Goal: Task Accomplishment & Management: Use online tool/utility

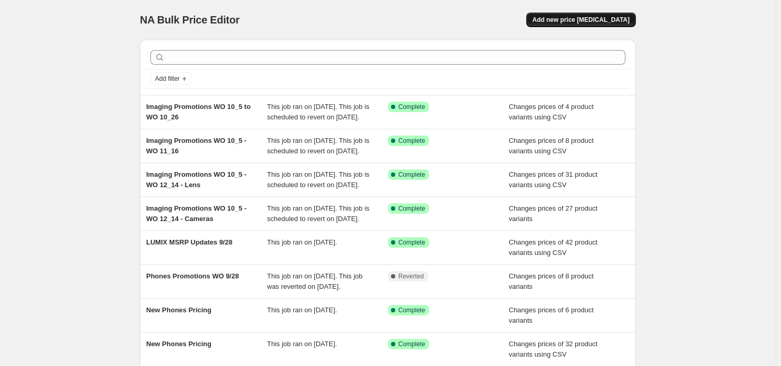
click at [583, 14] on button "Add new price [MEDICAL_DATA]" at bounding box center [581, 20] width 110 height 15
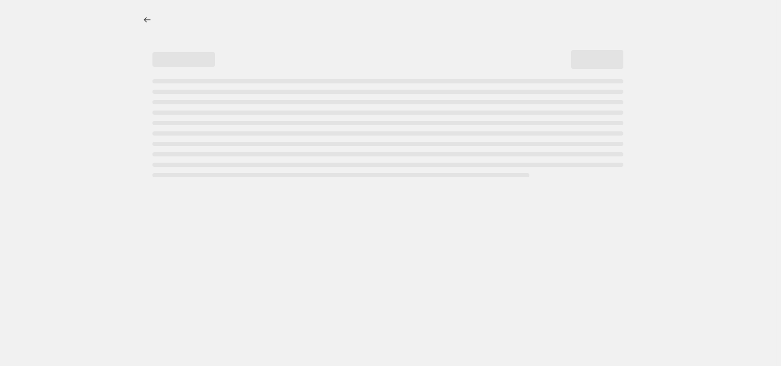
select select "percentage"
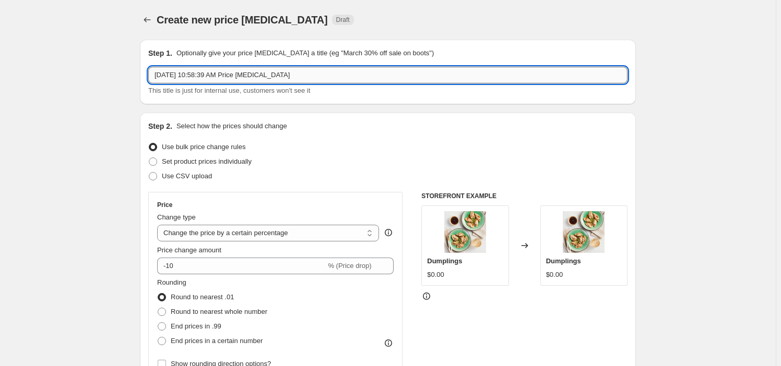
click at [224, 81] on input "Oct 5, 2025, 10:58:39 AM Price change job" at bounding box center [387, 75] width 479 height 17
paste input "Phones Promotions WO 10_5"
type input "Phones Promotions WO 10_5"
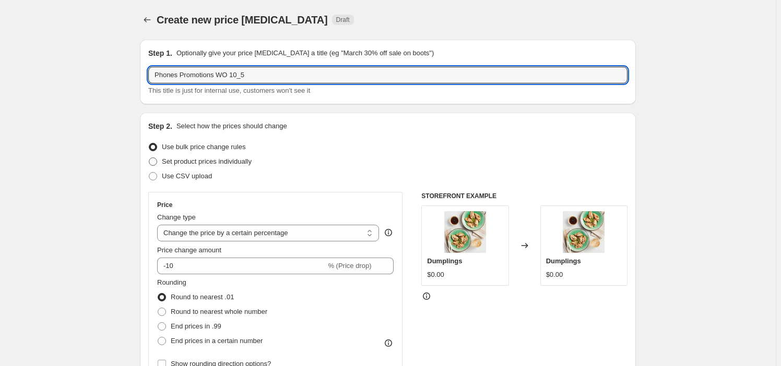
click at [223, 160] on span "Set product prices individually" at bounding box center [207, 162] width 90 height 8
click at [149, 158] on input "Set product prices individually" at bounding box center [149, 158] width 1 height 1
radio input "true"
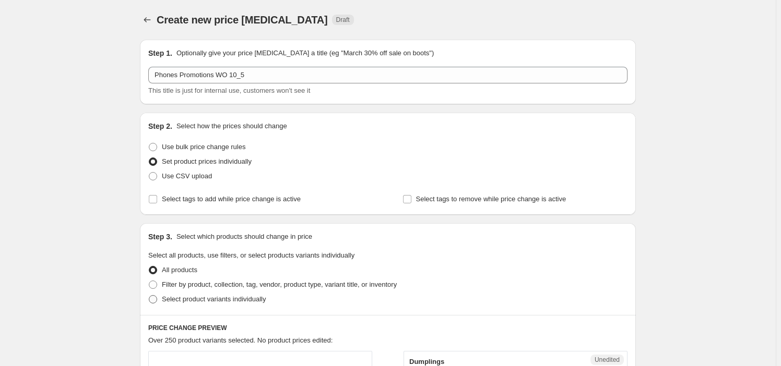
click at [214, 298] on span "Select product variants individually" at bounding box center [214, 299] width 104 height 8
click at [149, 296] on input "Select product variants individually" at bounding box center [149, 295] width 1 height 1
radio input "true"
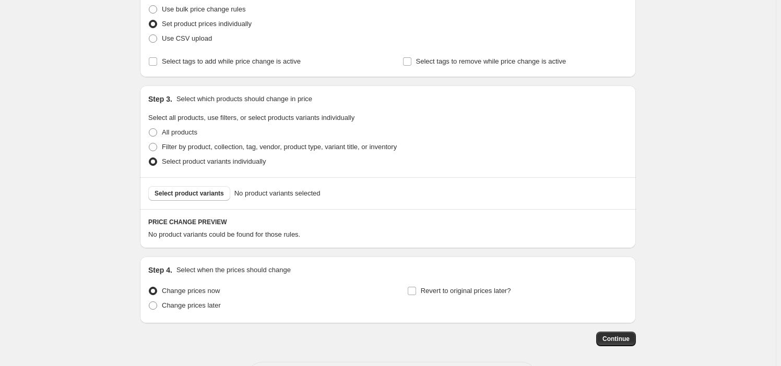
scroll to position [182, 0]
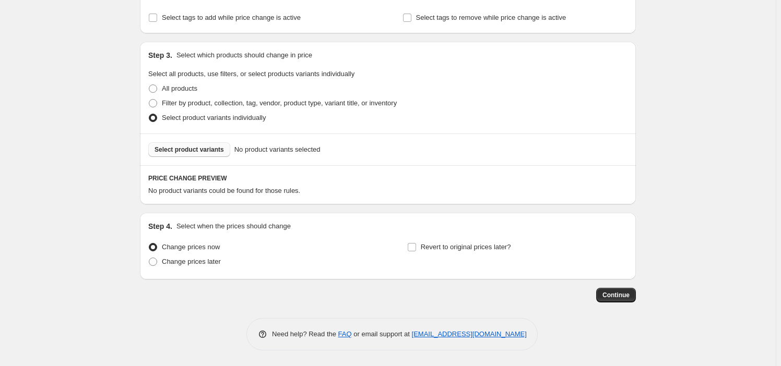
click at [194, 151] on span "Select product variants" at bounding box center [188, 150] width 69 height 8
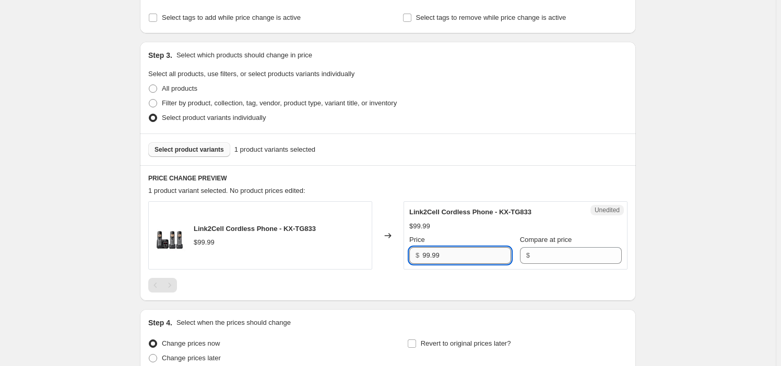
click at [453, 254] on input "99.99" at bounding box center [466, 255] width 89 height 17
click at [525, 254] on div "$" at bounding box center [571, 255] width 102 height 17
paste input "99.99"
type input "99.99"
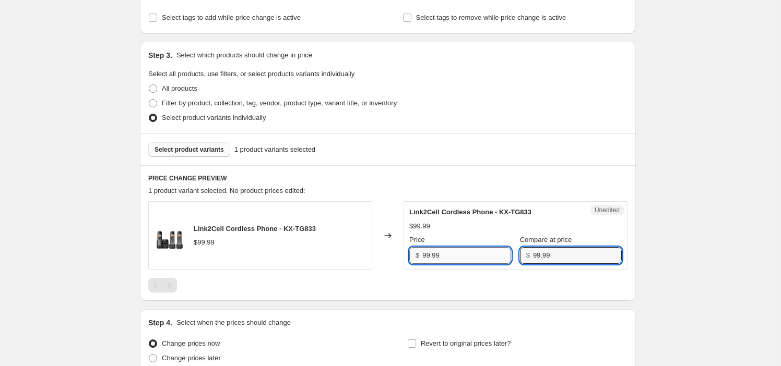
click at [425, 253] on input "99.99" at bounding box center [466, 255] width 89 height 17
click at [429, 256] on input "99.99" at bounding box center [466, 255] width 89 height 17
type input "89.99"
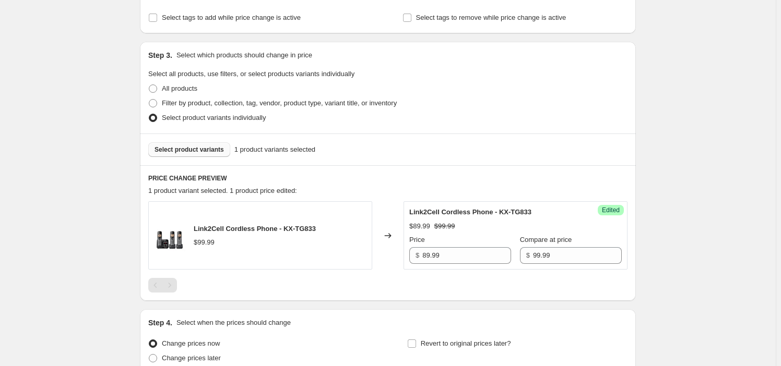
click at [86, 164] on div "Create new price change job. This page is ready Create new price change job Dra…" at bounding box center [387, 140] width 775 height 644
click at [203, 151] on span "Select product variants" at bounding box center [188, 150] width 69 height 8
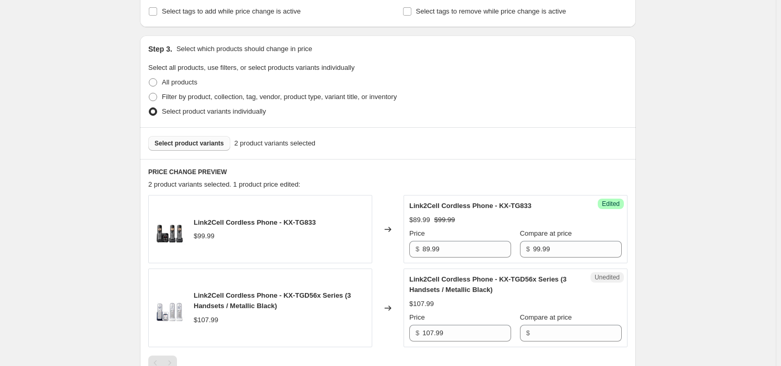
scroll to position [229, 0]
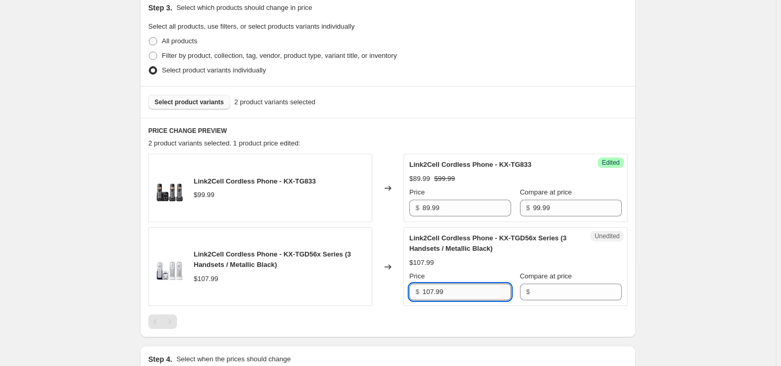
click at [474, 291] on input "107.99" at bounding box center [466, 292] width 89 height 17
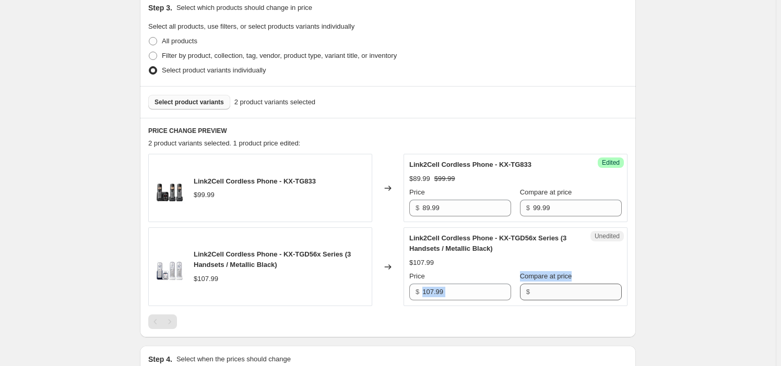
drag, startPoint x: 423, startPoint y: 296, endPoint x: 572, endPoint y: 292, distance: 149.8
click at [572, 292] on div "Price $ 107.99 Compare at price $" at bounding box center [515, 285] width 212 height 29
click at [505, 295] on input "107.99" at bounding box center [466, 292] width 89 height 17
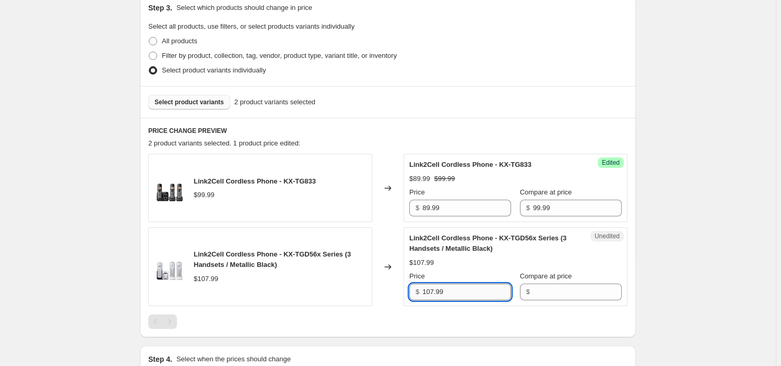
click at [505, 295] on input "107.99" at bounding box center [466, 292] width 89 height 17
type input "107.99"
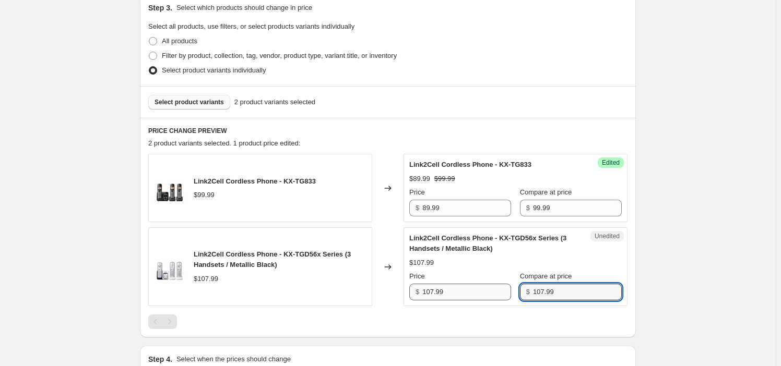
type input "107.99"
click at [456, 292] on input "107.99" at bounding box center [466, 292] width 89 height 17
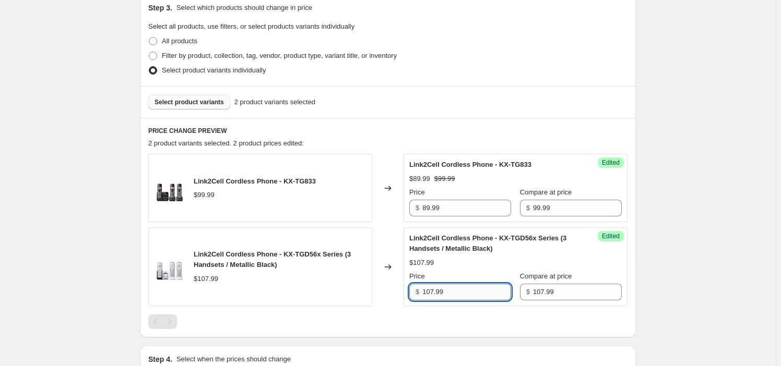
click at [456, 292] on input "107.99" at bounding box center [466, 292] width 89 height 17
paste input "9"
type input "97.99"
click at [468, 260] on div "$107.99" at bounding box center [515, 263] width 212 height 10
click at [198, 95] on button "Select product variants" at bounding box center [189, 102] width 82 height 15
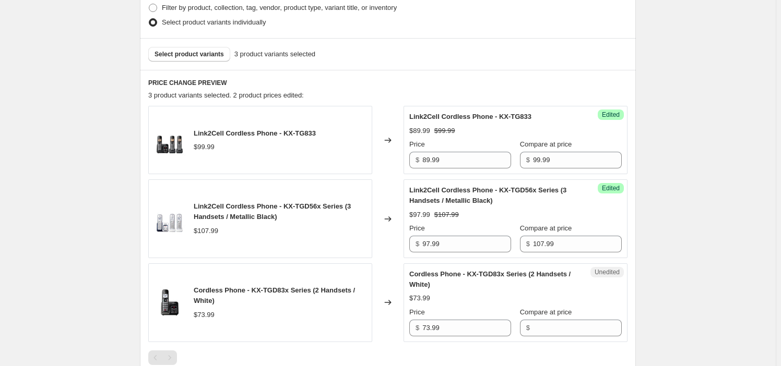
scroll to position [323, 0]
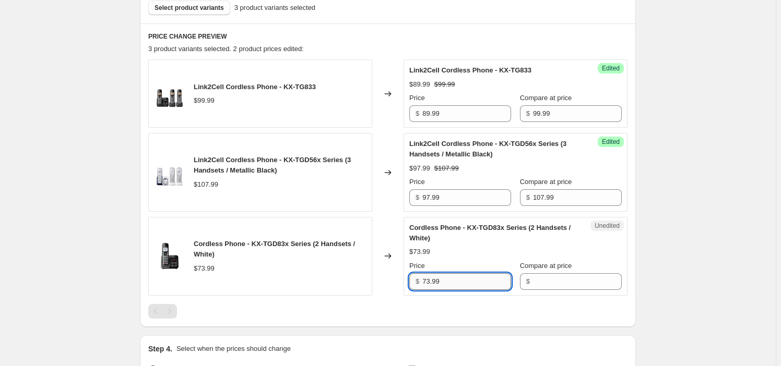
click at [461, 279] on input "73.99" at bounding box center [466, 281] width 89 height 17
type input "73.99"
click at [482, 285] on input "73.99" at bounding box center [466, 281] width 89 height 17
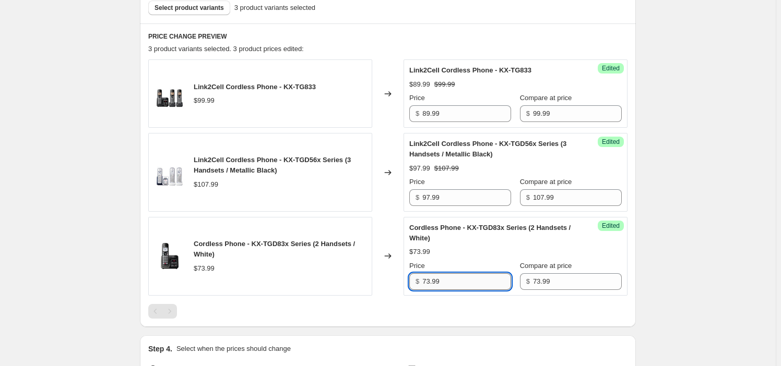
click at [482, 285] on input "73.99" at bounding box center [466, 281] width 89 height 17
paste input "6"
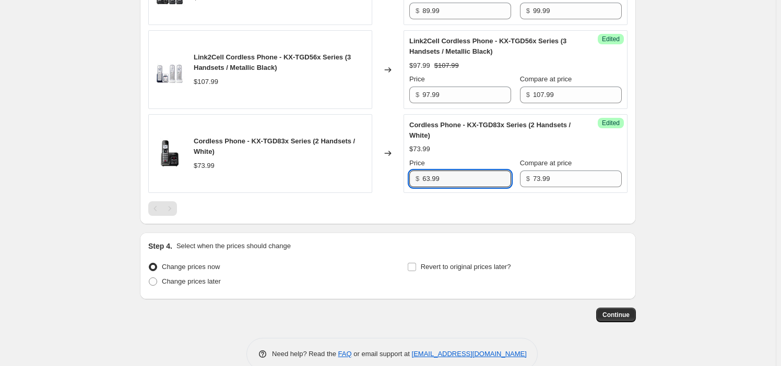
scroll to position [445, 0]
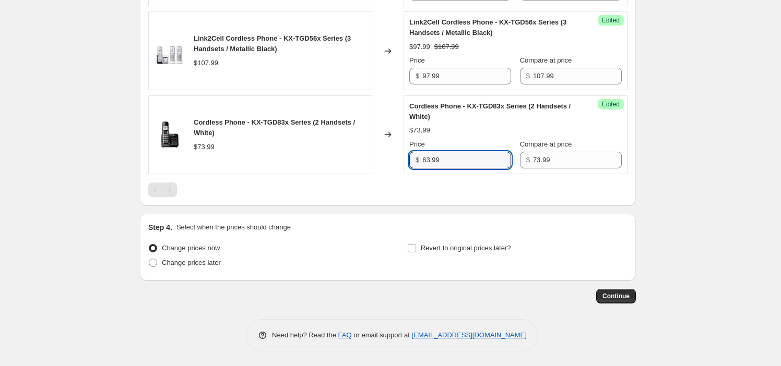
type input "63.99"
click at [461, 256] on div "Revert to original prices later?" at bounding box center [517, 256] width 220 height 31
click at [464, 218] on div "Step 4. Select when the prices should change Change prices now Change prices la…" at bounding box center [388, 247] width 496 height 67
click at [468, 248] on span "Revert to original prices later?" at bounding box center [466, 248] width 90 height 8
click at [416, 248] on input "Revert to original prices later?" at bounding box center [411, 248] width 8 height 8
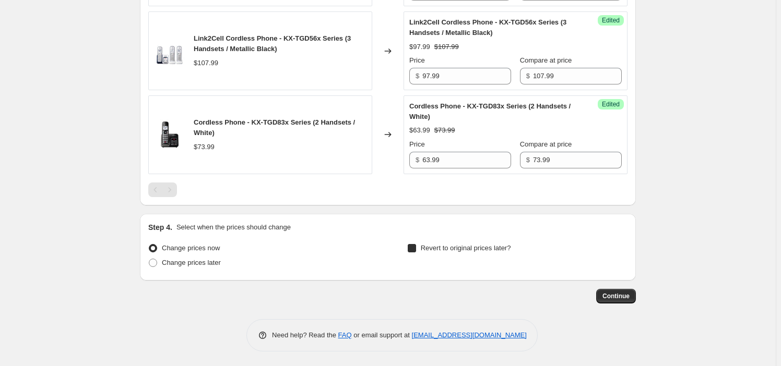
checkbox input "true"
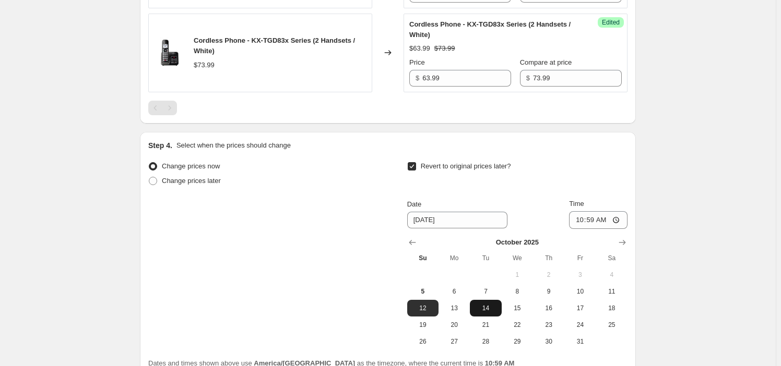
scroll to position [588, 0]
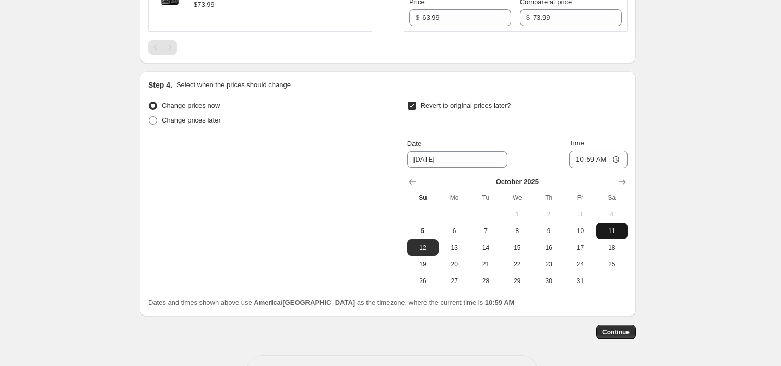
click at [609, 225] on button "11" at bounding box center [611, 231] width 31 height 17
type input "10/11/2025"
click at [606, 160] on input "10:59" at bounding box center [598, 160] width 58 height 18
type input "22:59"
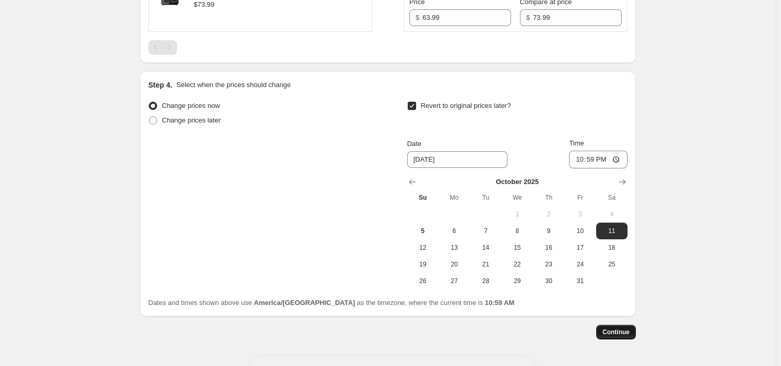
click at [610, 330] on span "Continue" at bounding box center [615, 332] width 27 height 8
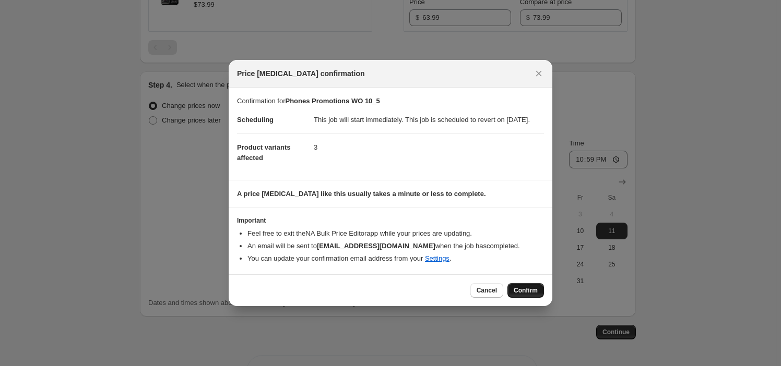
click at [526, 295] on span "Confirm" at bounding box center [525, 290] width 24 height 8
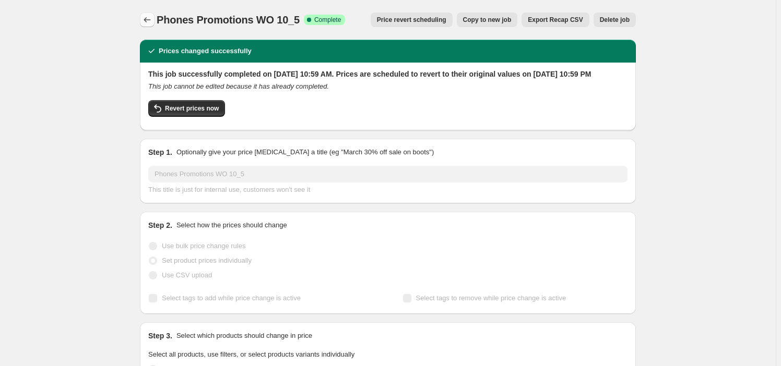
click at [142, 21] on button "Price change jobs" at bounding box center [147, 20] width 15 height 15
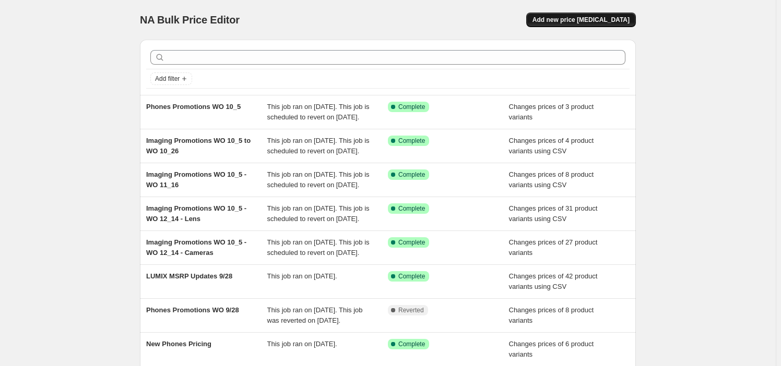
click at [576, 18] on span "Add new price change job" at bounding box center [580, 20] width 97 height 8
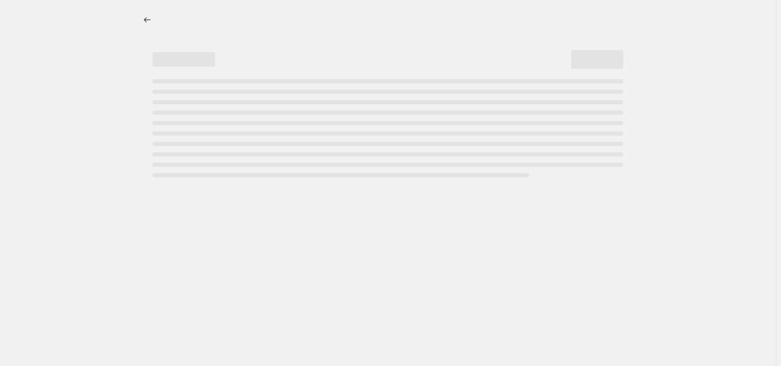
select select "percentage"
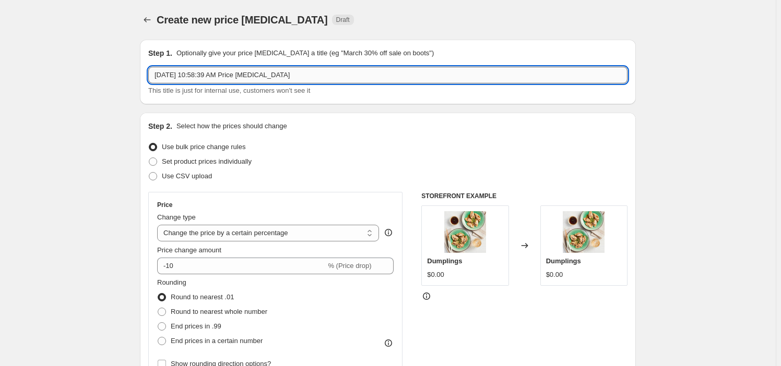
click at [242, 75] on input "Oct 5, 2025, 10:58:39 AM Price change job" at bounding box center [387, 75] width 479 height 17
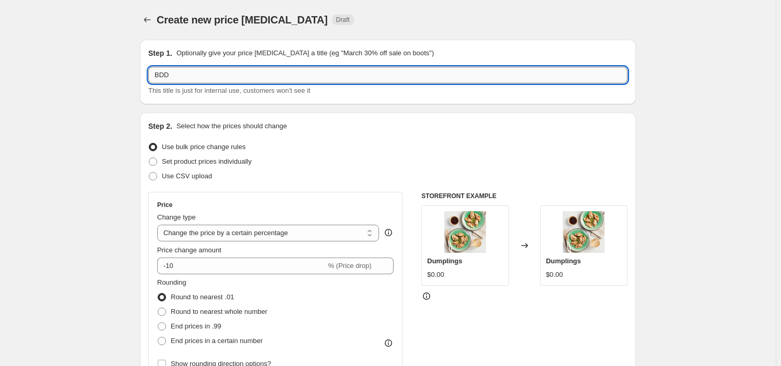
click at [186, 72] on input "BDD" at bounding box center [387, 75] width 479 height 17
type input "PBDD"
click at [232, 158] on span "Set product prices individually" at bounding box center [207, 162] width 90 height 8
click at [149, 158] on input "Set product prices individually" at bounding box center [149, 158] width 1 height 1
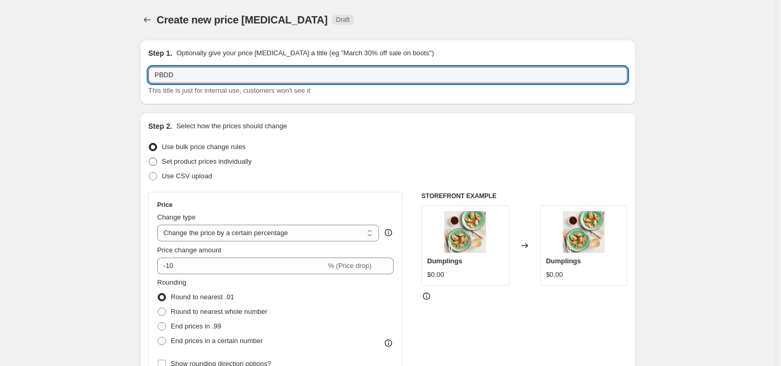
radio input "true"
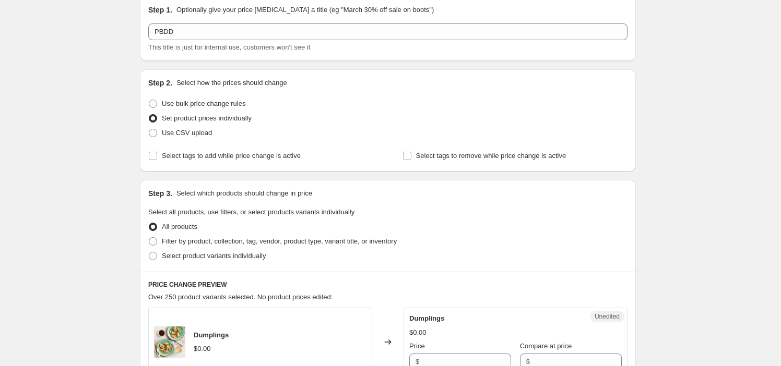
scroll to position [94, 0]
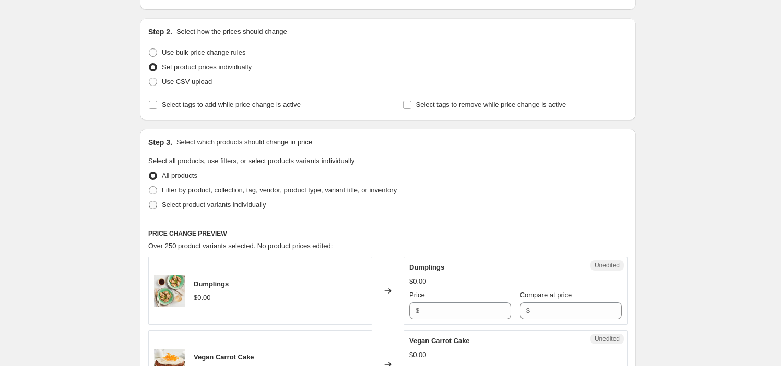
click at [220, 202] on span "Select product variants individually" at bounding box center [214, 205] width 104 height 8
click at [149, 201] on input "Select product variants individually" at bounding box center [149, 201] width 1 height 1
radio input "true"
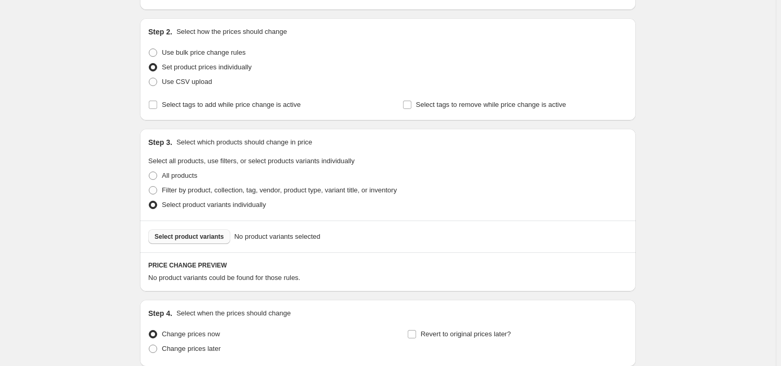
click at [207, 235] on span "Select product variants" at bounding box center [188, 237] width 69 height 8
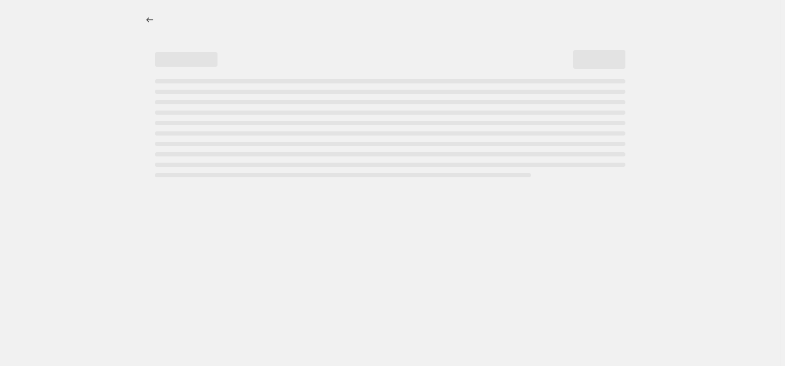
select select "percentage"
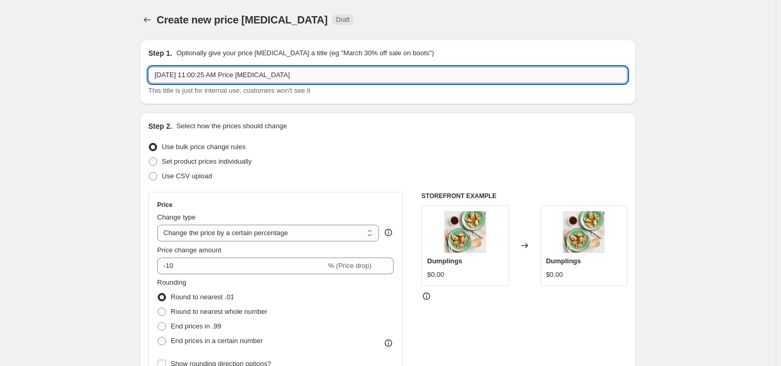
click at [187, 78] on input "[DATE] 11:00:25 AM Price [MEDICAL_DATA]" at bounding box center [387, 75] width 479 height 17
type input "PBDD"
click at [202, 163] on span "Set product prices individually" at bounding box center [207, 162] width 90 height 8
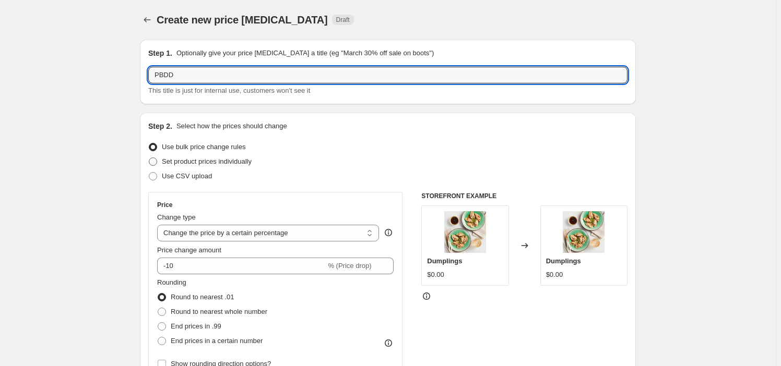
click at [149, 158] on input "Set product prices individually" at bounding box center [149, 158] width 1 height 1
radio input "true"
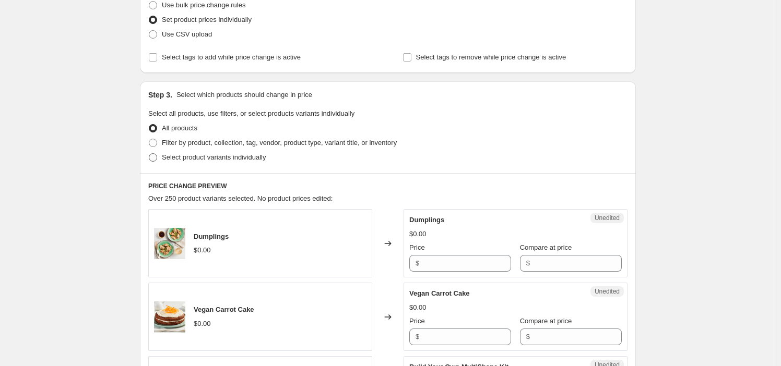
click at [200, 158] on span "Select product variants individually" at bounding box center [214, 157] width 104 height 8
click at [149, 154] on input "Select product variants individually" at bounding box center [149, 153] width 1 height 1
radio input "true"
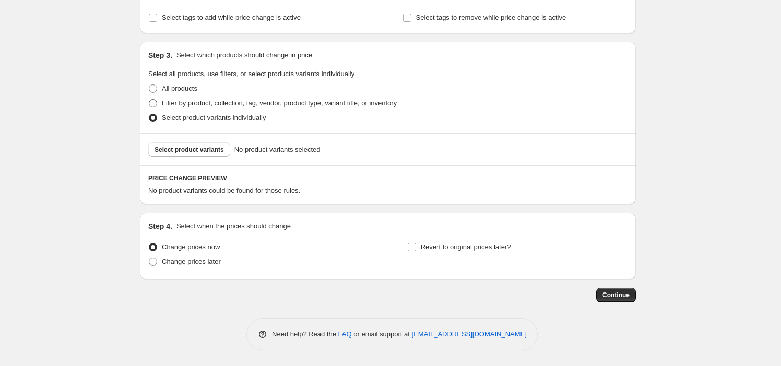
scroll to position [182, 0]
click at [188, 151] on span "Select product variants" at bounding box center [188, 150] width 69 height 8
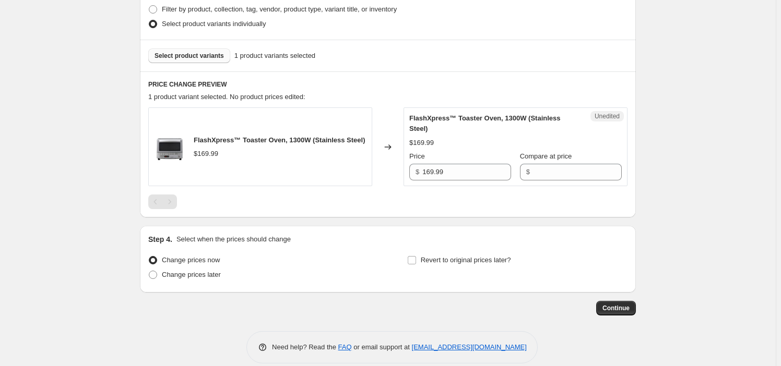
scroll to position [277, 0]
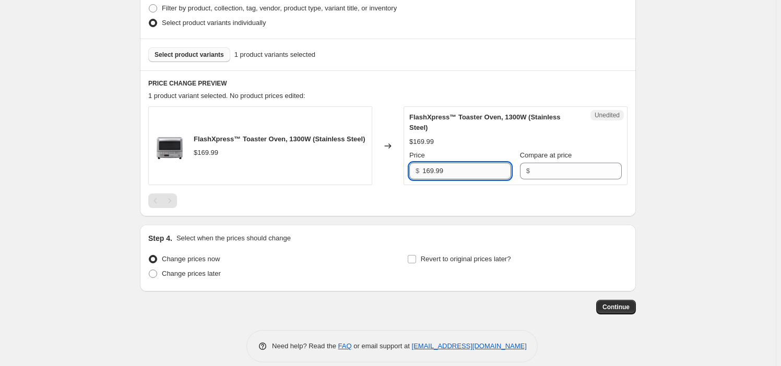
click at [445, 176] on input "169.99" at bounding box center [466, 171] width 89 height 17
type input "169.99"
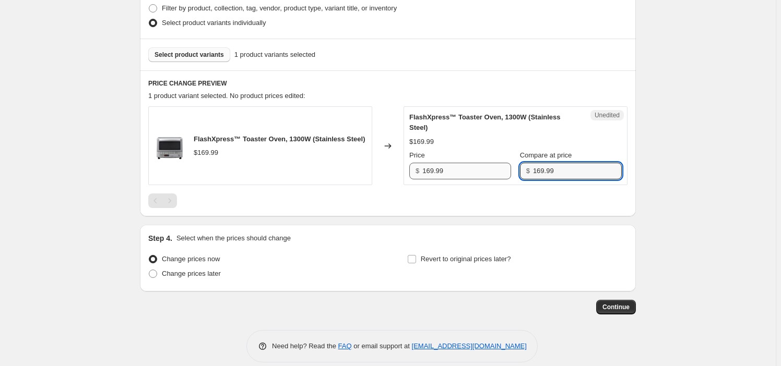
type input "169.99"
click at [482, 174] on input "169.99" at bounding box center [466, 171] width 89 height 17
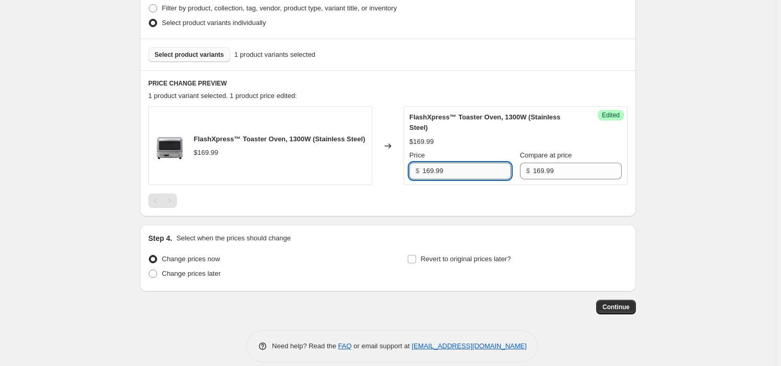
click at [482, 174] on input "169.99" at bounding box center [466, 171] width 89 height 17
paste input "1"
type input "119.99"
click at [90, 134] on div "Create new price [MEDICAL_DATA]. This page is ready Create new price [MEDICAL_D…" at bounding box center [387, 50] width 775 height 655
click at [181, 58] on span "Select product variants" at bounding box center [188, 55] width 69 height 8
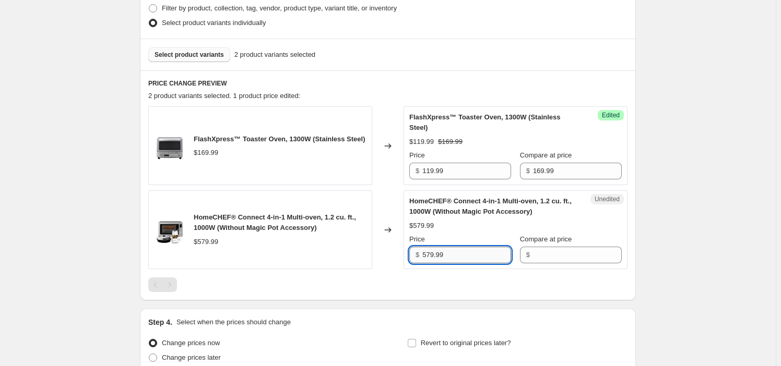
click at [461, 257] on input "579.99" at bounding box center [466, 255] width 89 height 17
drag, startPoint x: 461, startPoint y: 257, endPoint x: 439, endPoint y: 255, distance: 21.6
click at [459, 258] on input "579.99" at bounding box center [466, 255] width 89 height 17
type input "579.99"
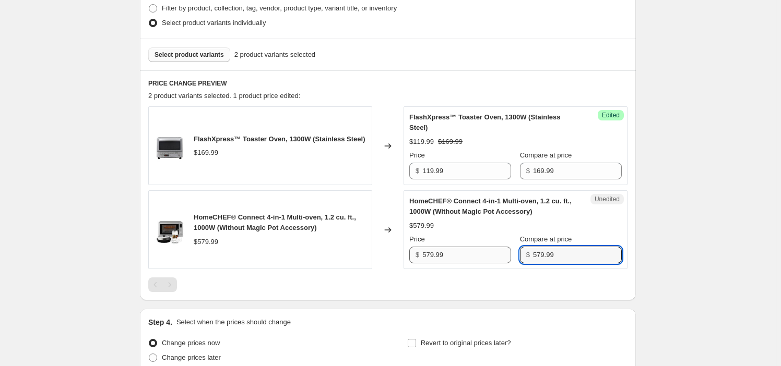
type input "579.99"
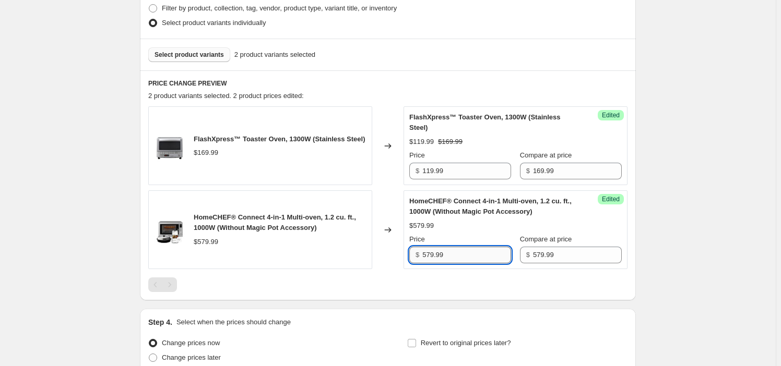
click at [498, 253] on input "579.99" at bounding box center [466, 255] width 89 height 17
paste input "4"
type input "479.99"
click at [74, 134] on div "Create new price [MEDICAL_DATA]. This page is ready Create new price [MEDICAL_D…" at bounding box center [387, 92] width 775 height 739
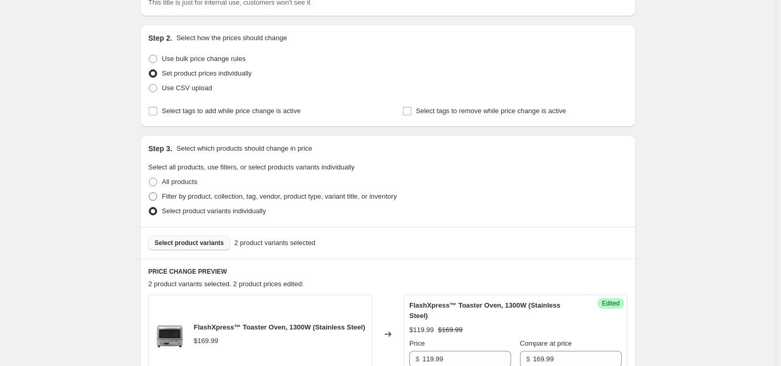
scroll to position [237, 0]
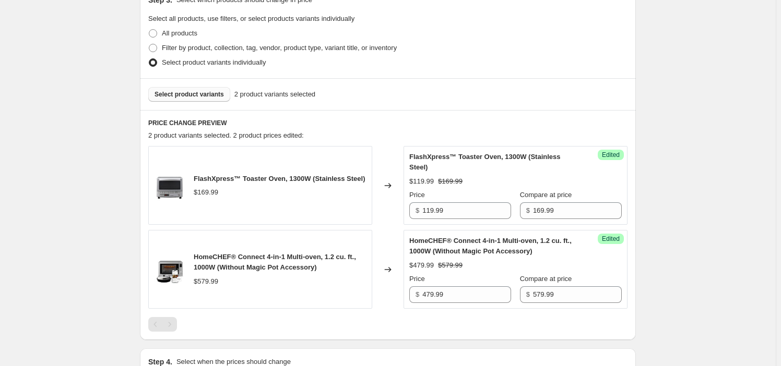
click at [200, 92] on span "Select product variants" at bounding box center [188, 94] width 69 height 8
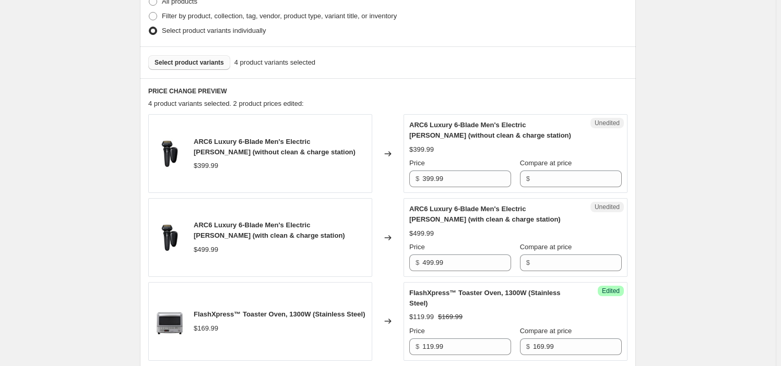
scroll to position [379, 0]
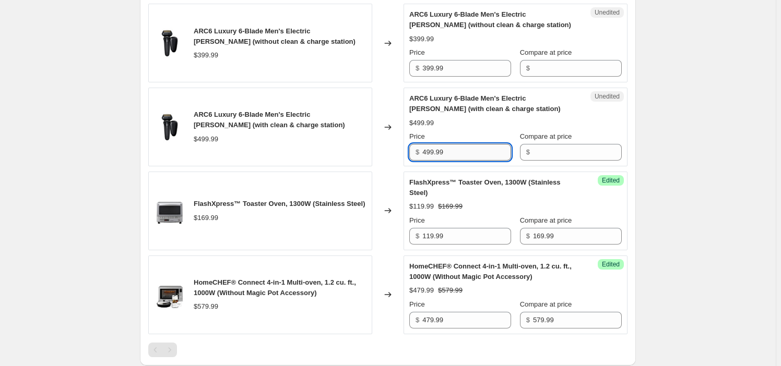
click at [461, 149] on input "499.99" at bounding box center [466, 152] width 89 height 17
drag, startPoint x: 461, startPoint y: 149, endPoint x: 426, endPoint y: 156, distance: 35.6
click at [453, 151] on input "499.99" at bounding box center [466, 152] width 89 height 17
type input "499.99"
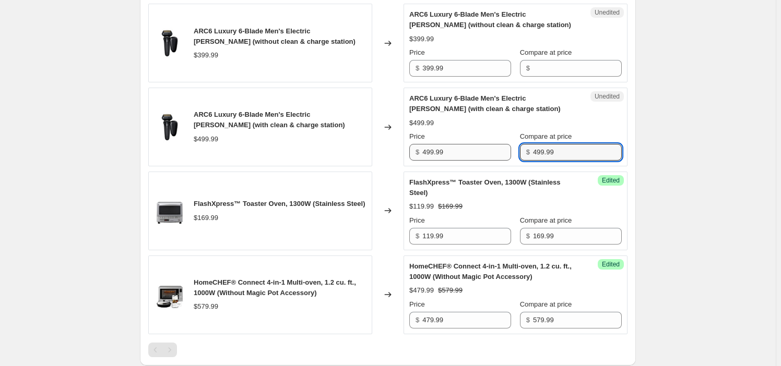
type input "499.99"
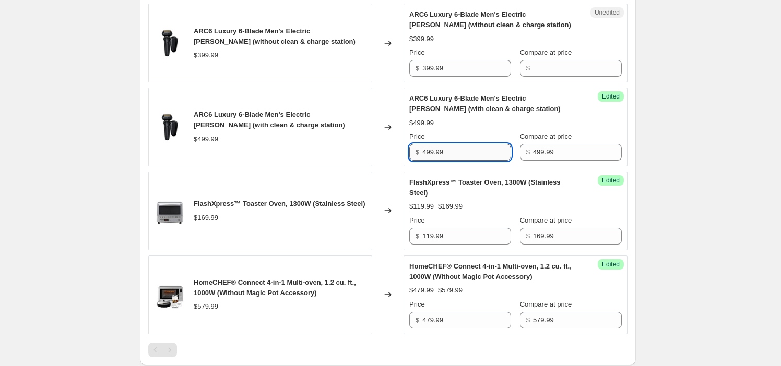
click at [495, 147] on input "499.99" at bounding box center [466, 152] width 89 height 17
paste input "24"
type input "424.99"
click at [440, 74] on input "399.99" at bounding box center [466, 68] width 89 height 17
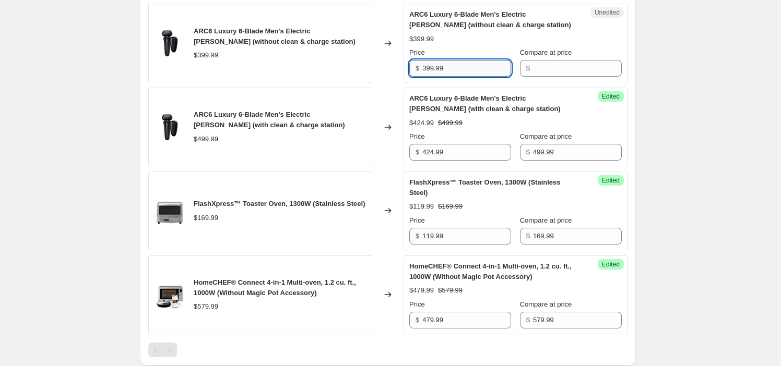
click at [440, 74] on input "399.99" at bounding box center [466, 68] width 89 height 17
type input "399.99"
click at [480, 65] on input "399.99" at bounding box center [466, 68] width 89 height 17
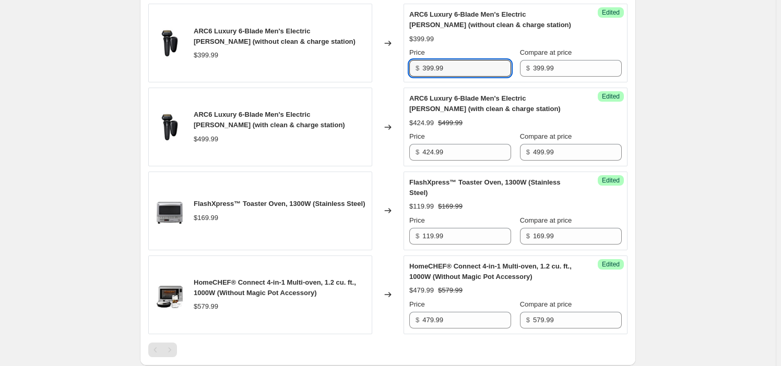
paste input "3"
type input "339.99"
click at [106, 97] on div "Create new price [MEDICAL_DATA]. This page is ready Create new price [MEDICAL_D…" at bounding box center [387, 74] width 775 height 907
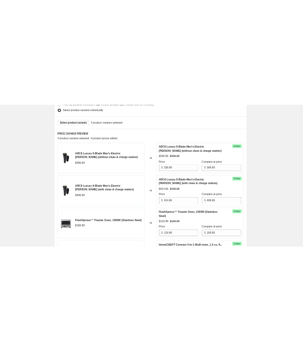
scroll to position [284, 0]
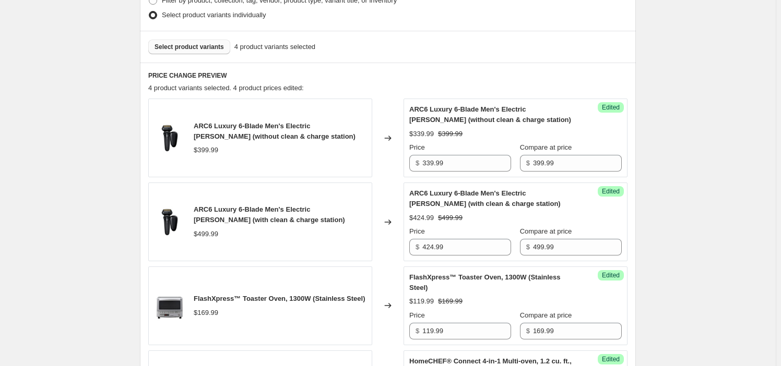
click at [204, 49] on span "Select product variants" at bounding box center [188, 47] width 69 height 8
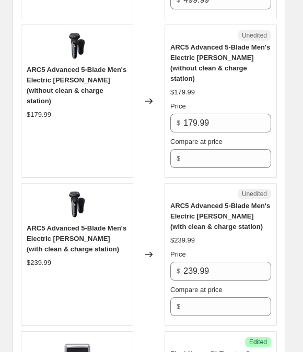
scroll to position [806, 0]
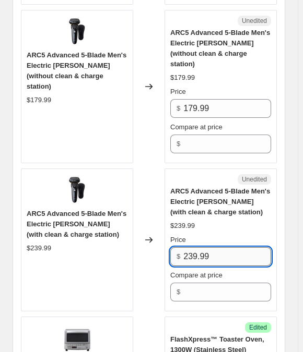
click at [218, 247] on input "239.99" at bounding box center [227, 256] width 88 height 19
click at [217, 247] on input "239.99" at bounding box center [227, 256] width 88 height 19
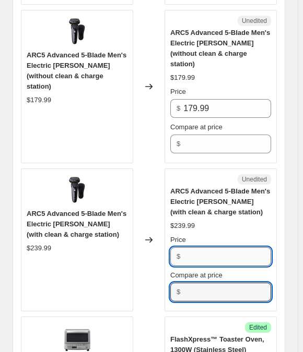
type input "239.99"
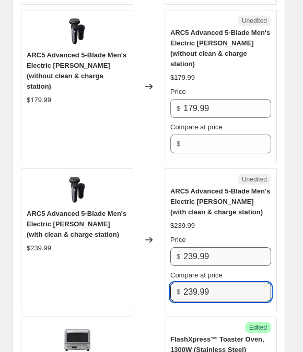
type input "239.99"
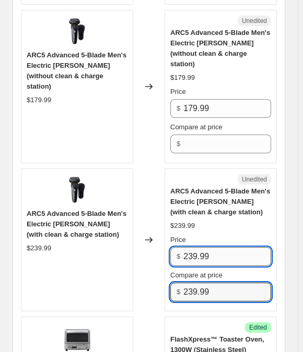
click at [200, 247] on input "239.99" at bounding box center [227, 256] width 88 height 19
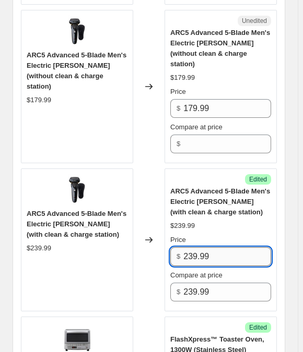
click at [200, 247] on input "239.99" at bounding box center [227, 256] width 88 height 19
paste input "0"
type input "209.99"
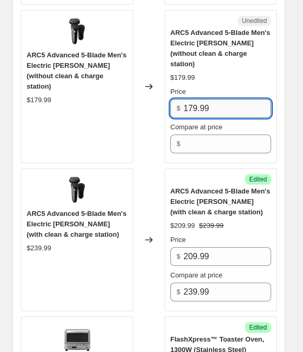
click at [205, 99] on input "179.99" at bounding box center [227, 108] width 88 height 19
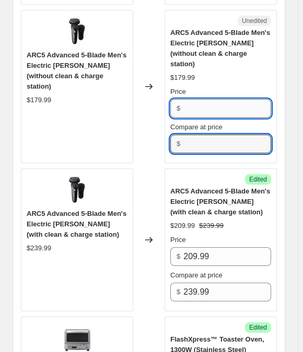
type input "179.99"
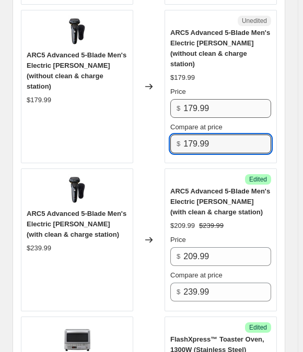
type input "179.99"
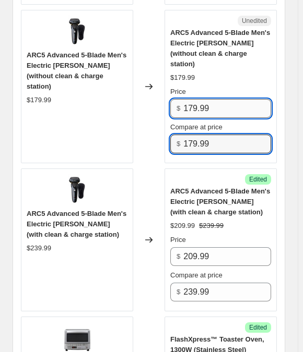
click at [204, 99] on input "179.99" at bounding box center [227, 108] width 88 height 19
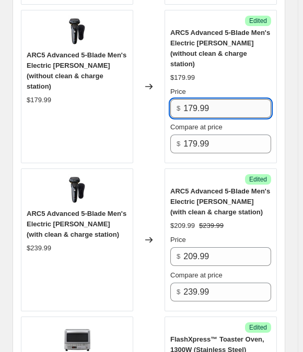
click at [204, 99] on input "179.99" at bounding box center [227, 108] width 88 height 19
paste input "5"
type input "159.99"
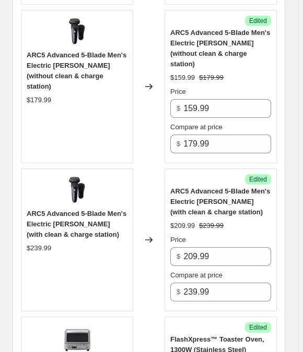
click at [193, 87] on div "Price" at bounding box center [220, 92] width 101 height 10
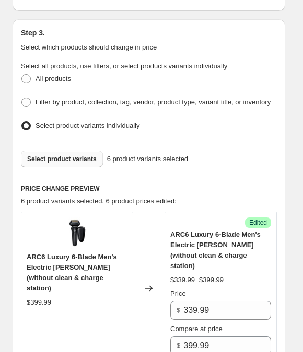
scroll to position [284, 0]
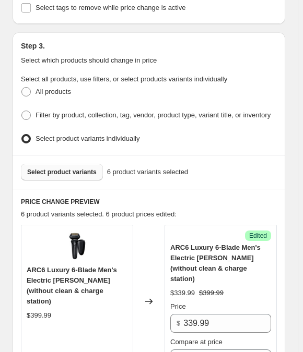
click at [57, 168] on span "Select product variants" at bounding box center [61, 172] width 69 height 8
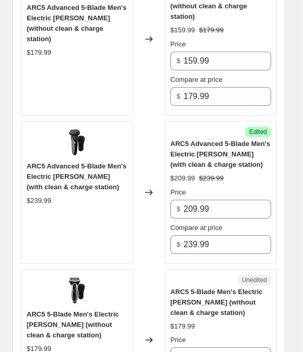
scroll to position [1044, 0]
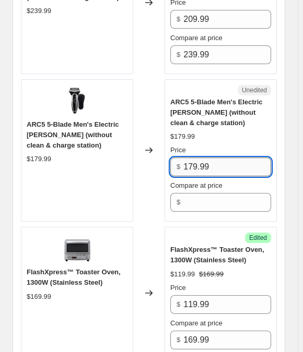
click at [203, 158] on input "179.99" at bounding box center [227, 167] width 88 height 19
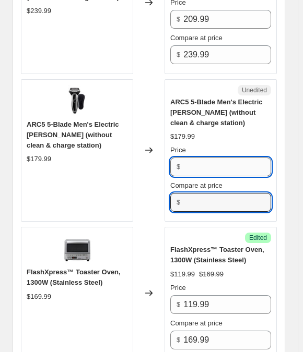
type input "179.99"
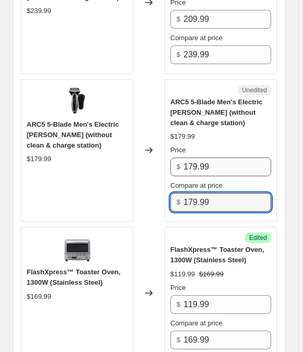
type input "179.99"
click at [196, 158] on input "179.99" at bounding box center [227, 167] width 88 height 19
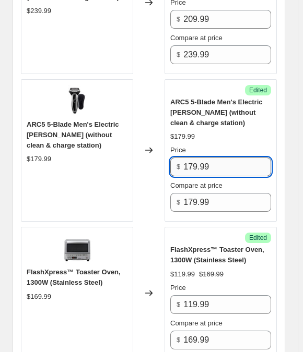
click at [196, 158] on input "179.99" at bounding box center [227, 167] width 88 height 19
paste input "2"
type input "129.99"
click at [201, 131] on div "$179.99" at bounding box center [220, 136] width 101 height 10
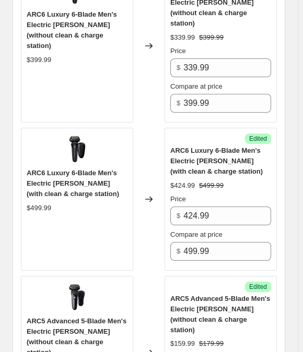
scroll to position [427, 0]
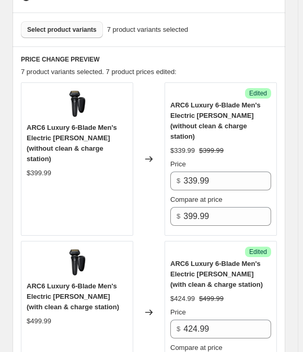
click at [57, 26] on span "Select product variants" at bounding box center [61, 30] width 69 height 8
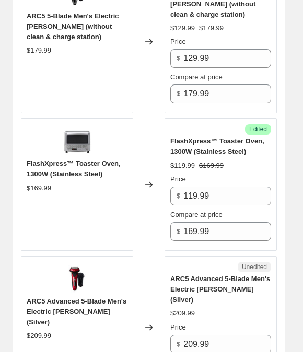
scroll to position [1233, 0]
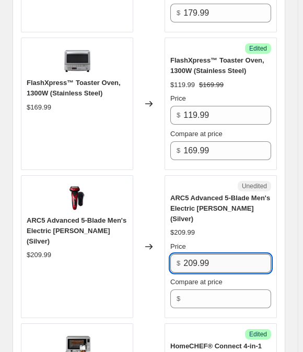
click at [221, 254] on input "209.99" at bounding box center [227, 263] width 88 height 19
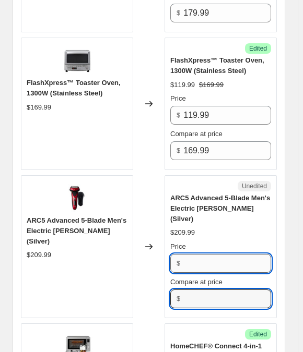
type input "209.99"
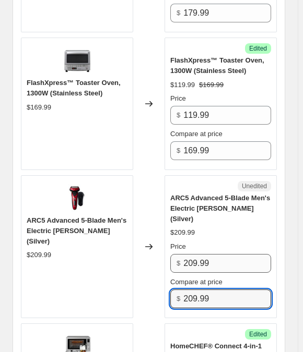
type input "209.99"
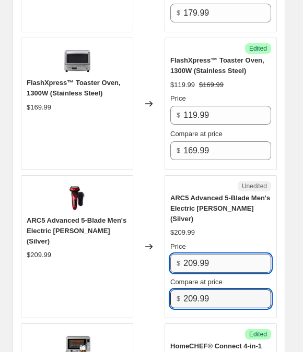
click at [213, 254] on input "209.99" at bounding box center [227, 263] width 88 height 19
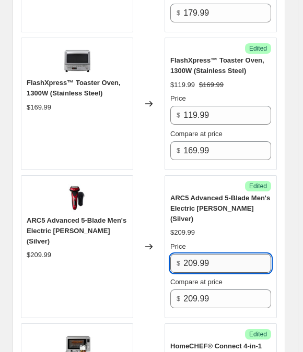
click at [213, 254] on input "209.99" at bounding box center [227, 263] width 88 height 19
paste input "12"
type input "129.99"
click at [199, 227] on div "$209.99" at bounding box center [220, 232] width 101 height 10
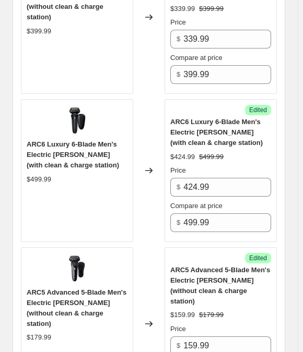
scroll to position [379, 0]
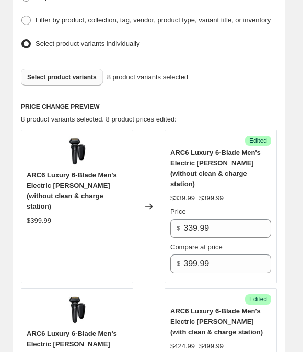
click at [62, 73] on span "Select product variants" at bounding box center [61, 77] width 69 height 8
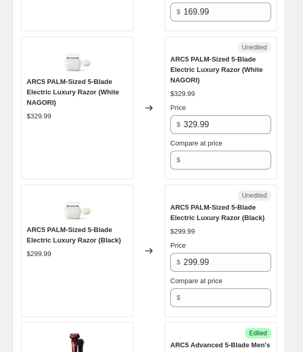
scroll to position [1375, 0]
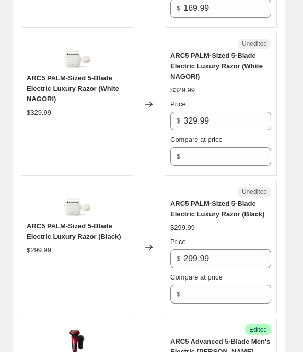
click at [211, 136] on span "Compare at price" at bounding box center [196, 140] width 52 height 8
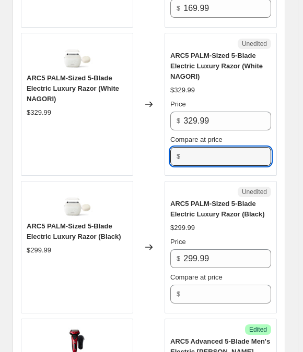
click at [211, 147] on input "Compare at price" at bounding box center [227, 156] width 88 height 19
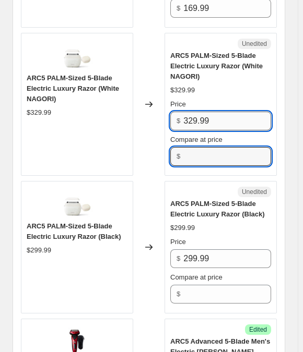
click at [211, 112] on input "329.99" at bounding box center [227, 121] width 88 height 19
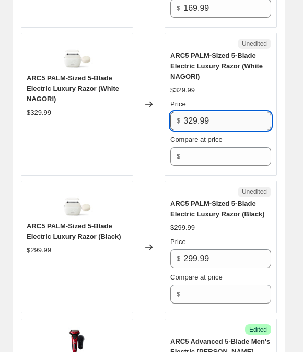
click at [211, 112] on input "329.99" at bounding box center [227, 121] width 88 height 19
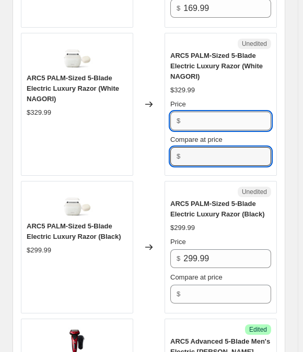
type input "329.99"
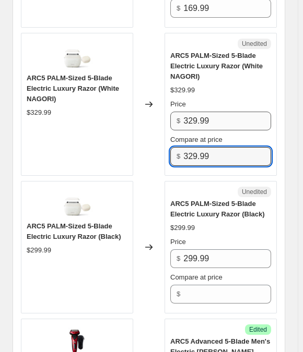
type input "329.99"
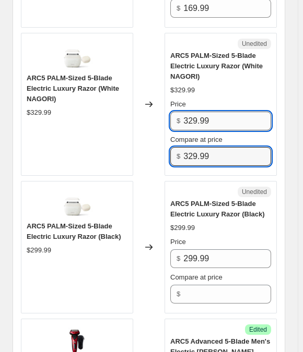
click at [194, 112] on input "329.99" at bounding box center [227, 121] width 88 height 19
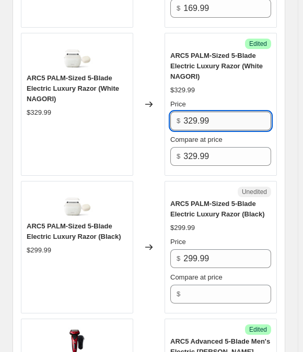
click at [194, 112] on input "329.99" at bounding box center [227, 121] width 88 height 19
paste input "27"
type input "279.99"
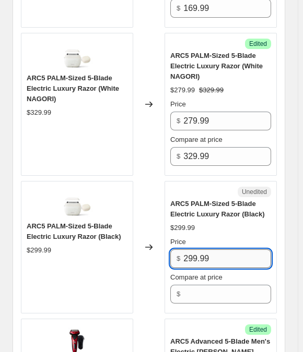
click at [196, 249] on input "299.99" at bounding box center [227, 258] width 88 height 19
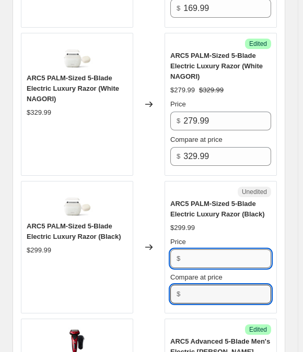
type input "299.99"
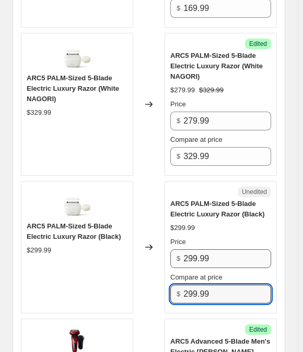
type input "299.99"
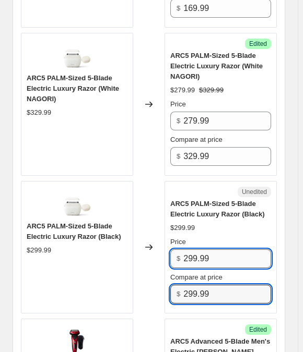
click at [197, 249] on input "299.99" at bounding box center [227, 258] width 88 height 19
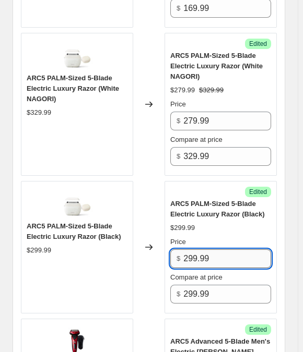
click at [197, 249] on input "299.99" at bounding box center [227, 258] width 88 height 19
paste input "5"
type input "259.99"
click at [205, 237] on div "Price" at bounding box center [220, 242] width 101 height 10
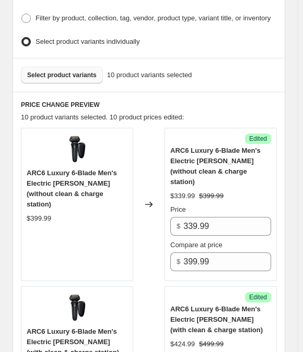
scroll to position [284, 0]
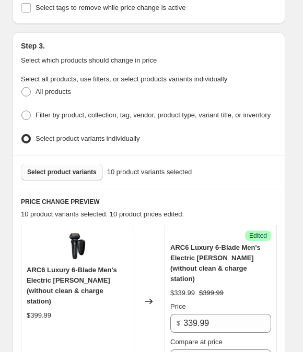
click at [41, 168] on span "Select product variants" at bounding box center [61, 172] width 69 height 8
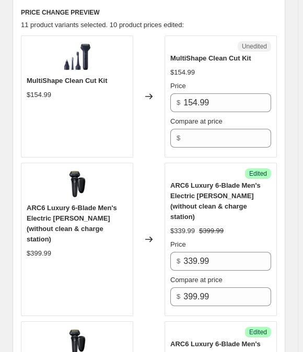
scroll to position [474, 0]
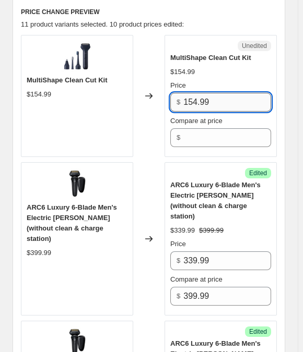
click at [206, 93] on input "154.99" at bounding box center [227, 102] width 88 height 19
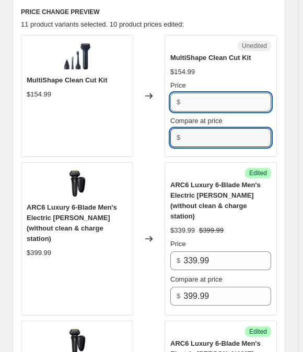
type input "154.99"
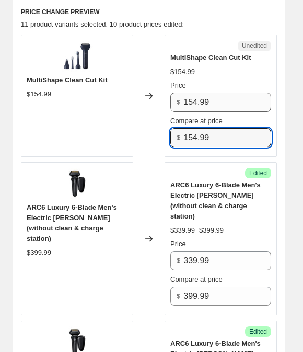
type input "154.99"
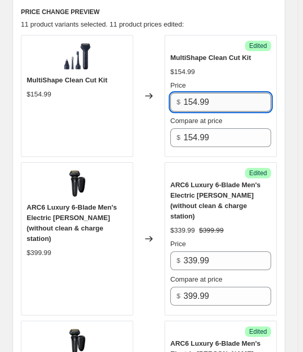
click at [215, 93] on input "154.99" at bounding box center [227, 102] width 88 height 19
paste input "32.4"
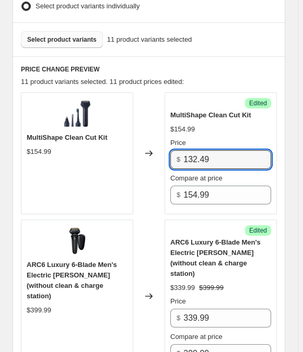
scroll to position [379, 0]
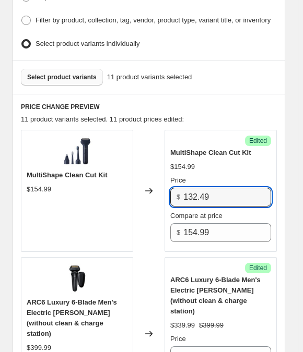
type input "132.49"
drag, startPoint x: 52, startPoint y: 63, endPoint x: 57, endPoint y: 57, distance: 7.8
click at [52, 73] on span "Select product variants" at bounding box center [61, 77] width 69 height 8
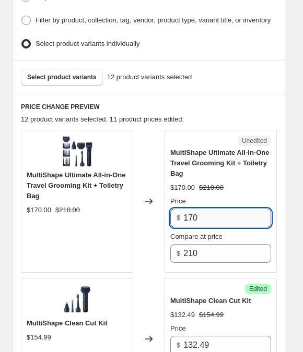
click at [214, 210] on input "170" at bounding box center [227, 218] width 88 height 19
paste input "4"
type input "140"
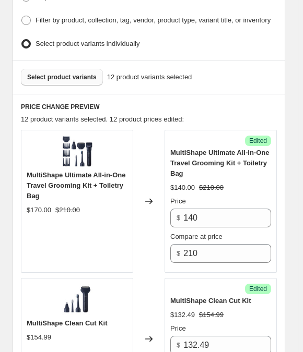
click at [62, 73] on span "Select product variants" at bounding box center [61, 77] width 69 height 8
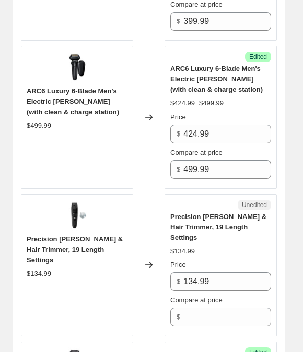
scroll to position [996, 0]
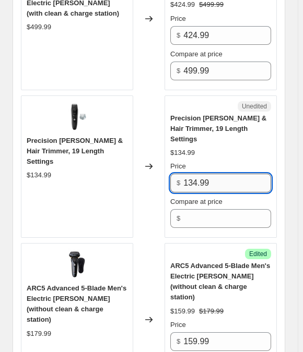
click at [241, 174] on input "134.99" at bounding box center [227, 183] width 88 height 19
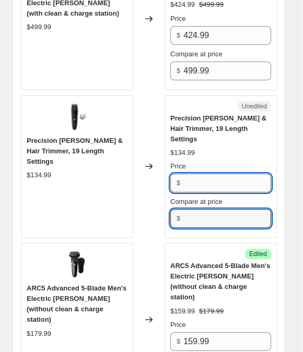
type input "134.99"
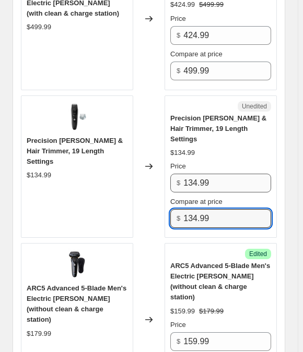
type input "134.99"
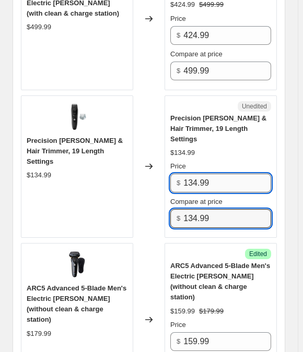
click at [203, 174] on input "134.99" at bounding box center [227, 183] width 88 height 19
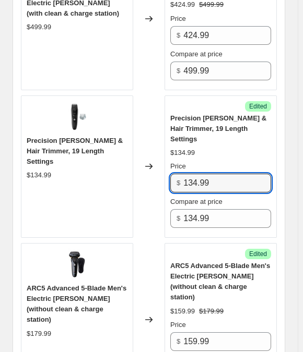
drag, startPoint x: 203, startPoint y: 149, endPoint x: 205, endPoint y: 119, distance: 29.8
click at [203, 174] on input "134.99" at bounding box center [227, 183] width 88 height 19
paste input "1"
type input "114.99"
click at [206, 148] on div "$134.99" at bounding box center [220, 153] width 101 height 10
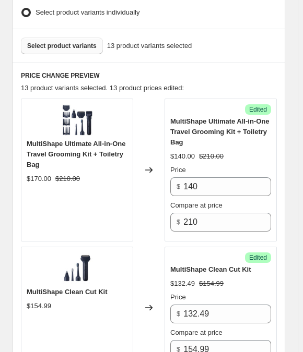
scroll to position [332, 0]
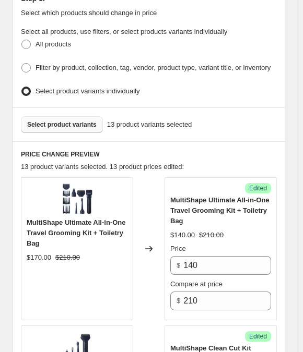
click at [61, 116] on button "Select product variants" at bounding box center [62, 124] width 82 height 17
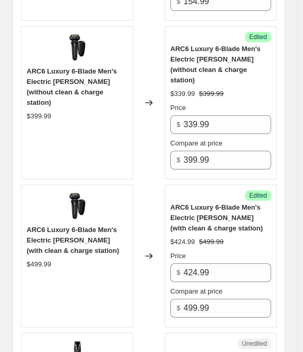
scroll to position [949, 0]
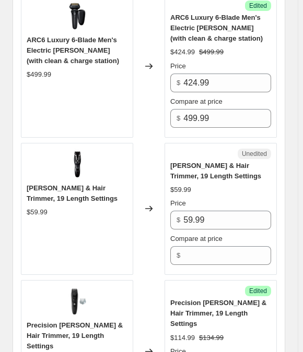
click at [205, 198] on div "Price" at bounding box center [220, 203] width 101 height 10
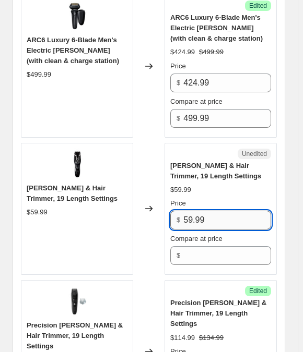
click at [201, 211] on input "59.99" at bounding box center [227, 220] width 88 height 19
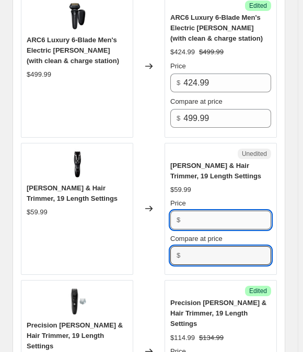
type input "59.99"
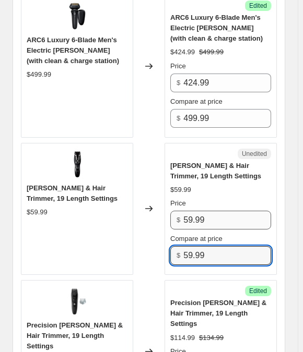
type input "59.99"
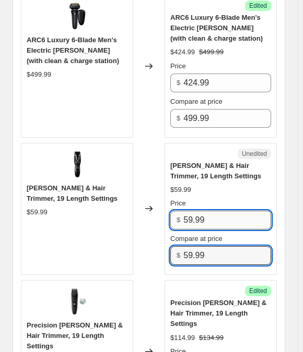
click at [212, 211] on input "59.99" at bounding box center [227, 220] width 88 height 19
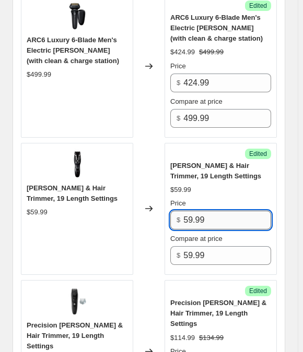
click at [212, 211] on input "59.99" at bounding box center [227, 220] width 88 height 19
paste input "44"
type input "44.99"
click at [214, 185] on div "$59.99" at bounding box center [220, 190] width 101 height 10
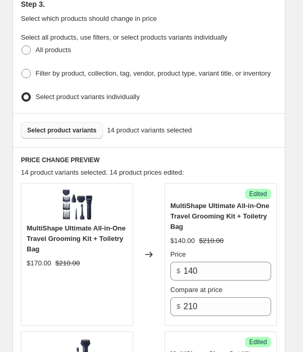
scroll to position [284, 0]
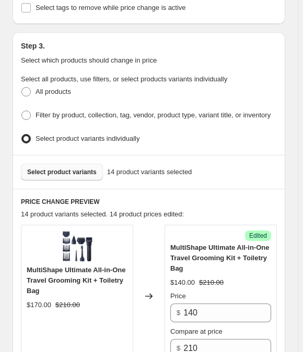
click at [63, 168] on span "Select product variants" at bounding box center [61, 172] width 69 height 8
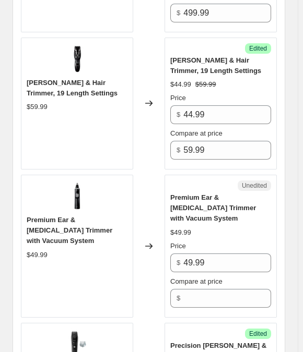
scroll to position [1090, 0]
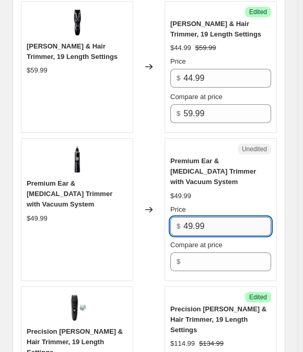
click at [217, 217] on input "49.99" at bounding box center [227, 226] width 88 height 19
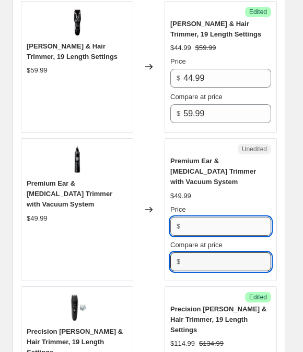
type input "49.99"
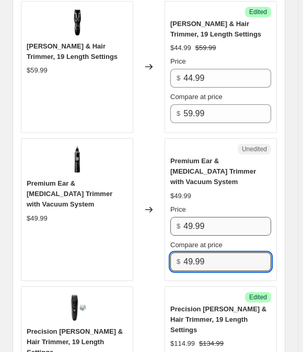
type input "49.99"
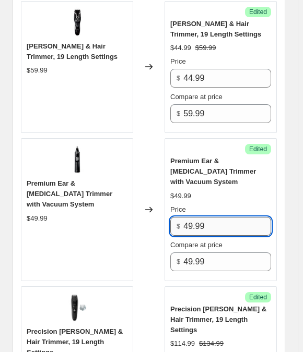
click at [202, 217] on input "49.99" at bounding box center [227, 226] width 88 height 19
paste input "3"
type input "39.99"
click at [203, 191] on div "$49.99" at bounding box center [220, 196] width 101 height 10
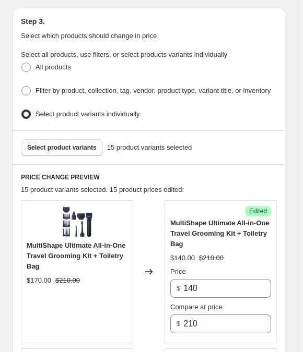
scroll to position [189, 0]
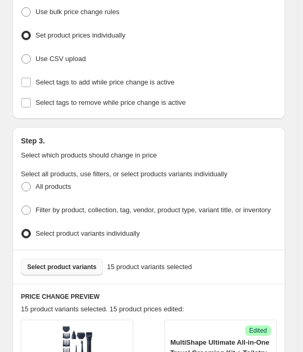
click at [47, 263] on span "Select product variants" at bounding box center [61, 267] width 69 height 8
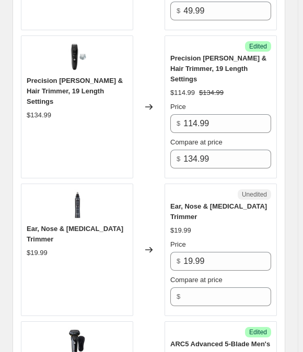
scroll to position [1470, 0]
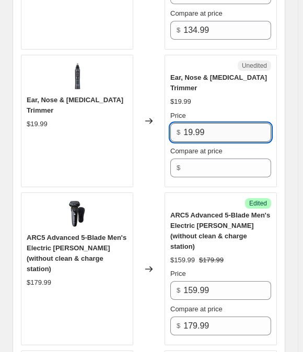
click at [212, 123] on input "19.99" at bounding box center [227, 132] width 88 height 19
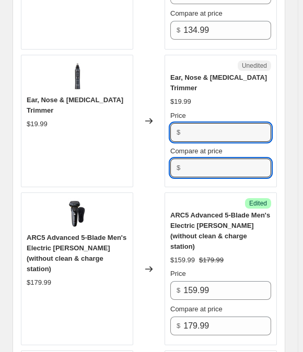
type input "19.99"
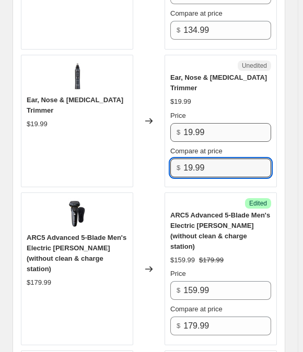
type input "19.99"
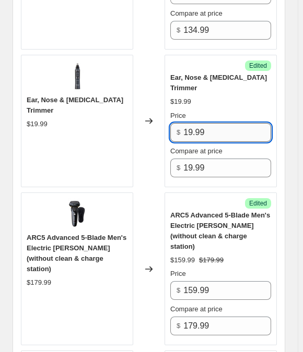
click at [218, 123] on input "19.99" at bounding box center [227, 132] width 88 height 19
paste input "2"
type input "12.99"
click at [127, 112] on div "Ear, Nose & [MEDICAL_DATA] Trimmer $19.99" at bounding box center [77, 121] width 112 height 133
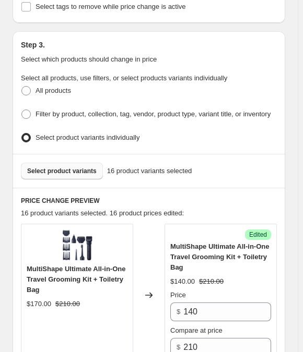
scroll to position [284, 0]
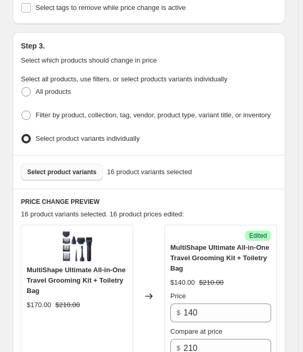
click at [64, 164] on button "Select product variants" at bounding box center [62, 172] width 82 height 17
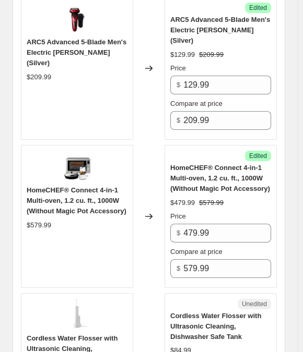
scroll to position [2656, 0]
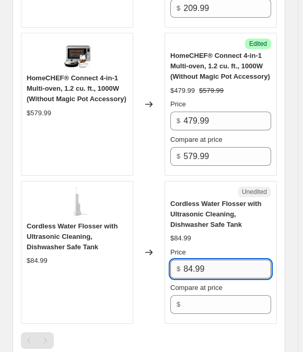
click at [188, 260] on input "84.99" at bounding box center [227, 269] width 88 height 19
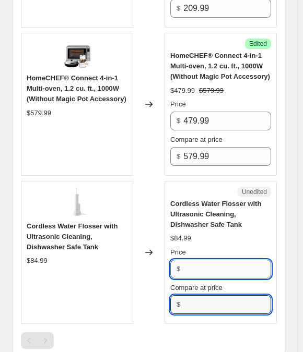
type input "84.99"
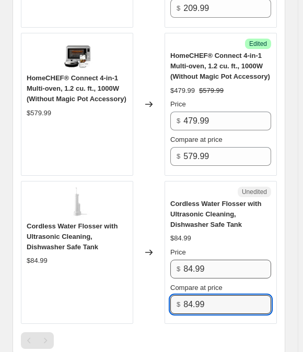
type input "84.99"
click at [204, 260] on input "84.99" at bounding box center [227, 269] width 88 height 19
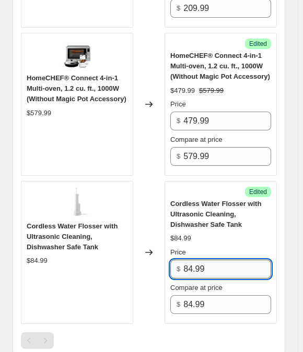
click at [204, 260] on input "84.99" at bounding box center [227, 269] width 88 height 19
paste input "6"
type input "64.99"
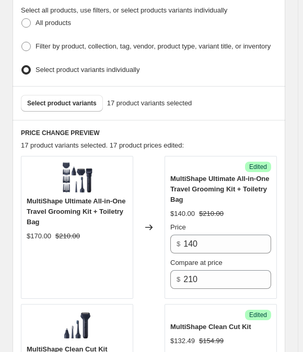
scroll to position [237, 0]
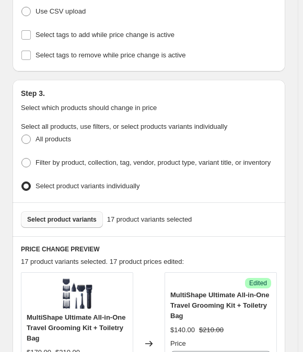
click at [47, 215] on span "Select product variants" at bounding box center [61, 219] width 69 height 8
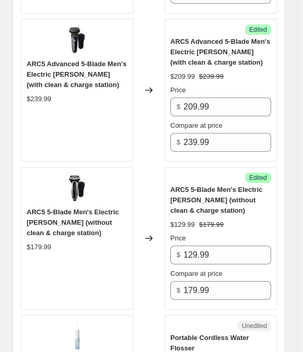
scroll to position [2040, 0]
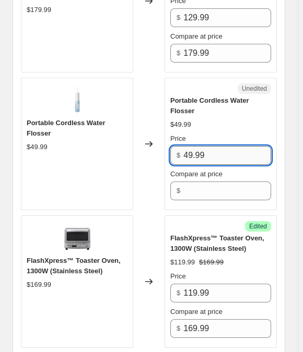
click at [210, 146] on input "49.99" at bounding box center [227, 155] width 88 height 19
click at [209, 146] on input "49.99" at bounding box center [227, 155] width 88 height 19
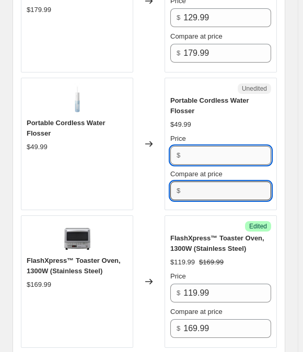
type input "49.99"
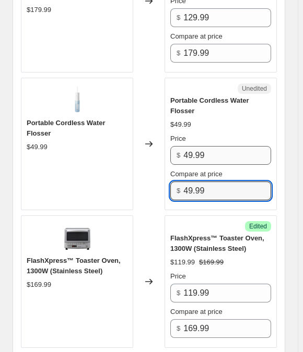
type input "49.99"
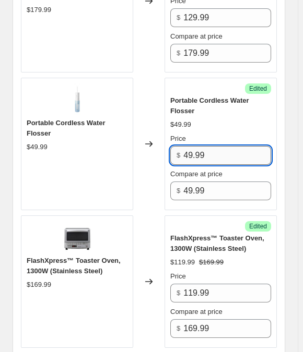
click at [207, 146] on input "49.99" at bounding box center [227, 155] width 88 height 19
paste input "3"
type input "43.99"
click at [191, 119] on div "$49.99" at bounding box center [180, 124] width 21 height 10
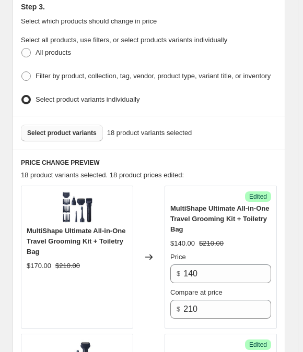
scroll to position [332, 0]
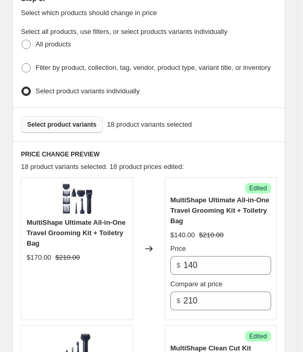
click at [66, 116] on button "Select product variants" at bounding box center [62, 124] width 82 height 17
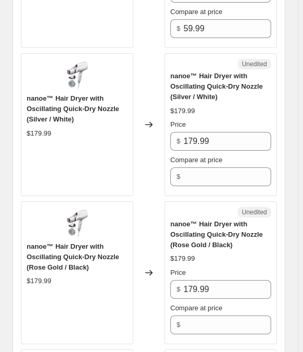
scroll to position [1090, 0]
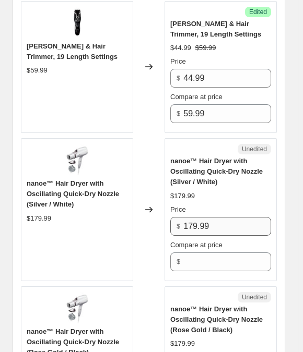
click at [206, 212] on div "Price $ 179.99 Compare at price $" at bounding box center [220, 238] width 101 height 67
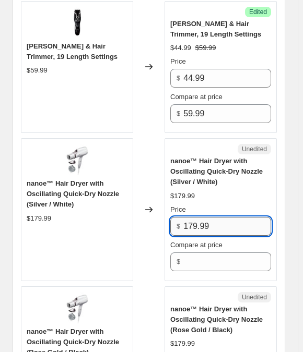
click at [203, 217] on input "179.99" at bounding box center [227, 226] width 88 height 19
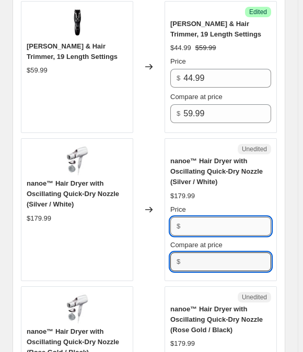
type input "179.99"
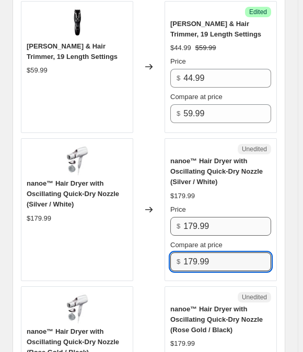
type input "179.99"
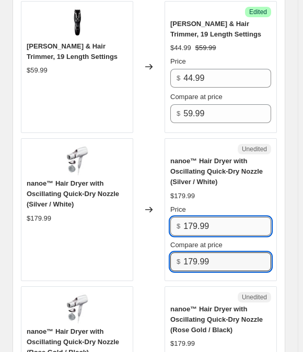
click at [208, 217] on input "179.99" at bounding box center [227, 226] width 88 height 19
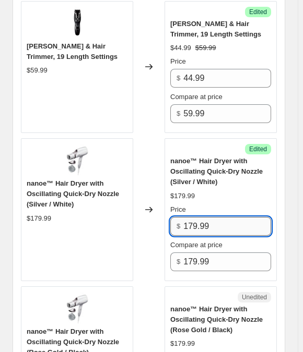
click at [208, 217] on input "179.99" at bounding box center [227, 226] width 88 height 19
paste input "34"
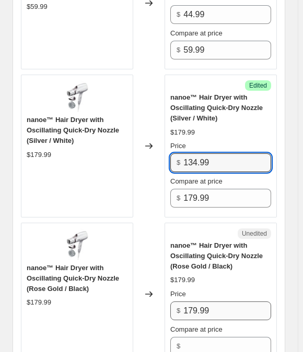
scroll to position [1233, 0]
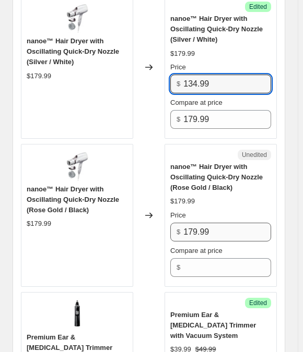
type input "134.99"
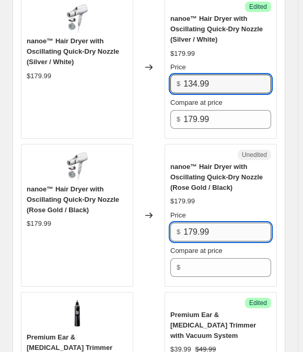
click at [220, 223] on input "179.99" at bounding box center [227, 232] width 88 height 19
click at [218, 223] on input "179.99" at bounding box center [227, 232] width 88 height 19
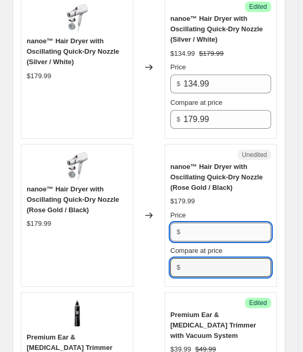
type input "179.99"
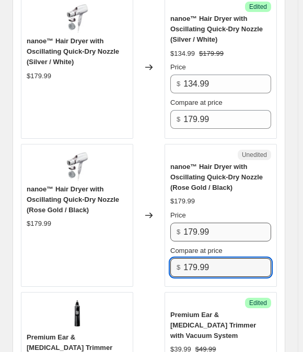
type input "179.99"
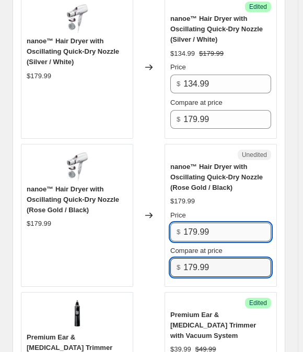
click at [209, 223] on input "179.99" at bounding box center [227, 232] width 88 height 19
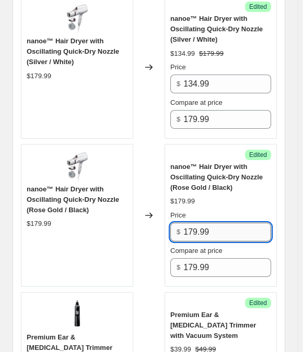
click at [209, 223] on input "179.99" at bounding box center [227, 232] width 88 height 19
paste input "34"
type input "134.99"
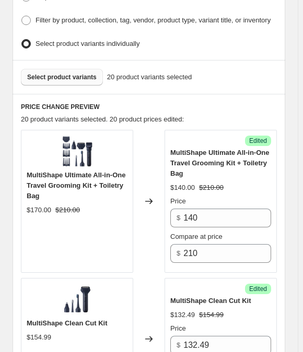
scroll to position [237, 0]
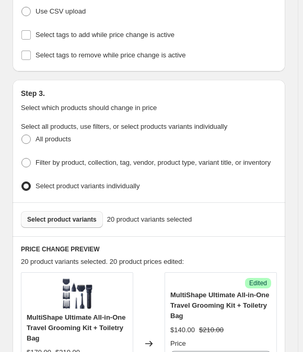
click at [72, 215] on span "Select product variants" at bounding box center [61, 219] width 69 height 8
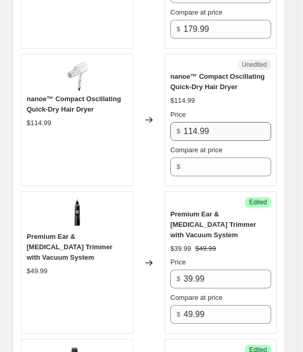
scroll to position [1470, 0]
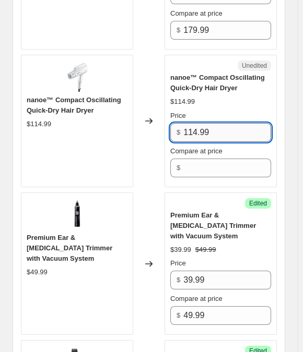
click at [210, 123] on input "114.99" at bounding box center [227, 132] width 88 height 19
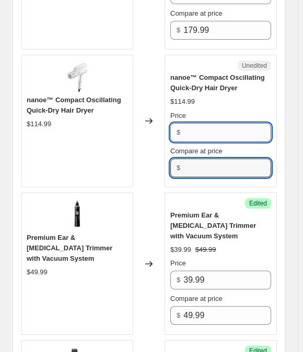
type input "114.99"
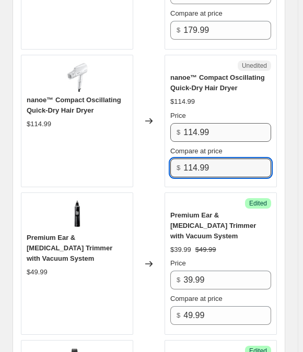
type input "114.99"
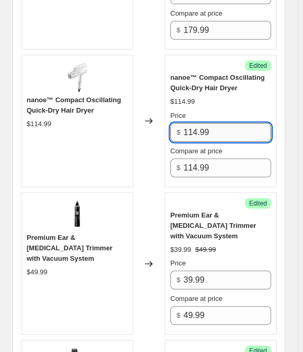
click at [208, 123] on input "114.99" at bounding box center [227, 132] width 88 height 19
click at [209, 123] on input "114.99" at bounding box center [227, 132] width 88 height 19
paste input "99"
type input "99.99"
click at [194, 97] on div "$114.99" at bounding box center [220, 102] width 101 height 10
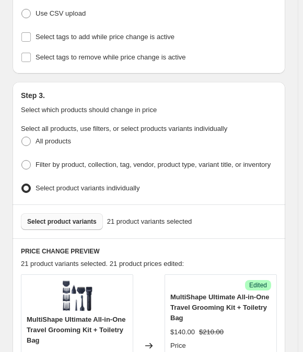
scroll to position [237, 0]
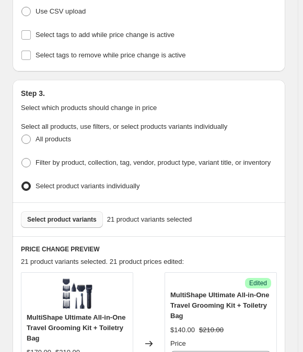
click at [59, 215] on span "Select product variants" at bounding box center [61, 219] width 69 height 8
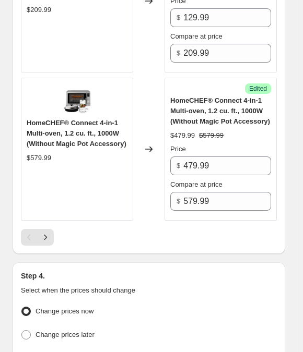
scroll to position [3167, 0]
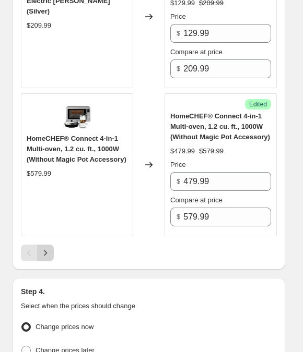
click at [42, 248] on icon "Next" at bounding box center [45, 253] width 10 height 10
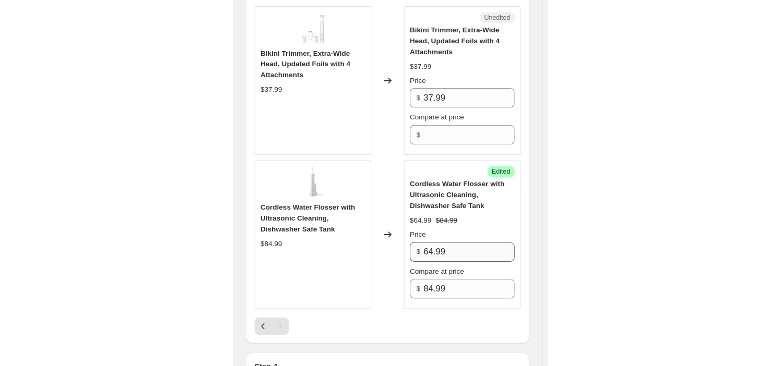
scroll to position [355, 0]
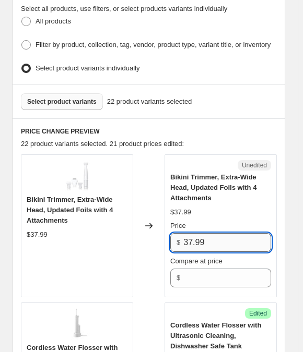
click at [216, 233] on input "37.99" at bounding box center [227, 242] width 88 height 19
click at [196, 233] on input "37.99" at bounding box center [227, 242] width 88 height 19
drag, startPoint x: 197, startPoint y: 242, endPoint x: 202, endPoint y: 261, distance: 20.6
click at [202, 261] on div "Price $ 37.99 Compare at price $" at bounding box center [220, 254] width 101 height 67
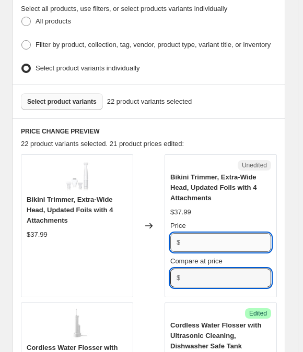
type input "37.99"
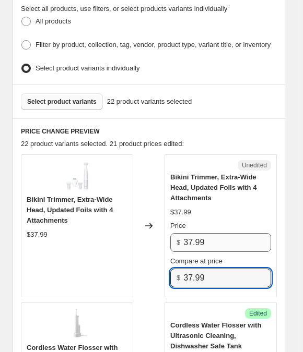
type input "37.99"
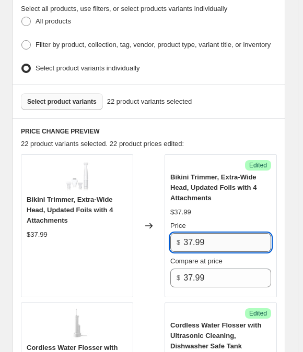
click at [206, 233] on input "37.99" at bounding box center [227, 242] width 88 height 19
paste input "1"
type input "31.99"
click at [193, 207] on div "$37.99" at bounding box center [220, 212] width 101 height 10
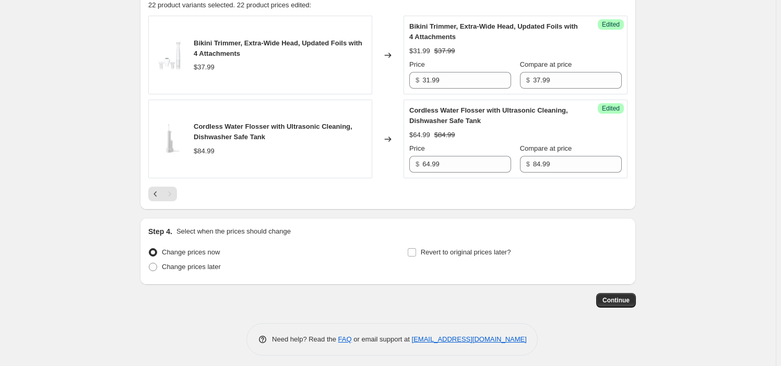
scroll to position [371, 0]
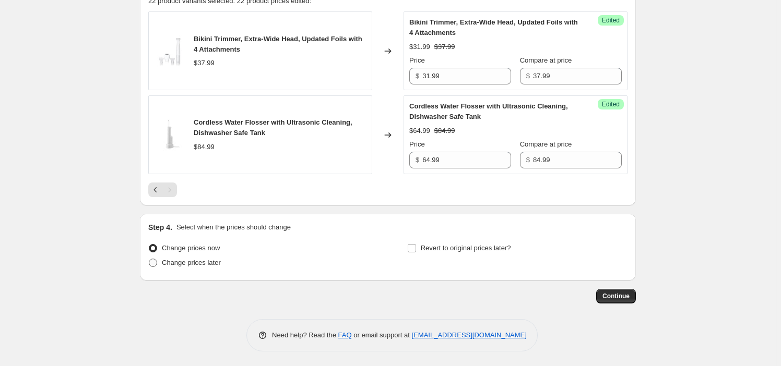
click at [208, 259] on span "Change prices later" at bounding box center [191, 263] width 59 height 8
click at [149, 259] on input "Change prices later" at bounding box center [149, 259] width 1 height 1
radio input "true"
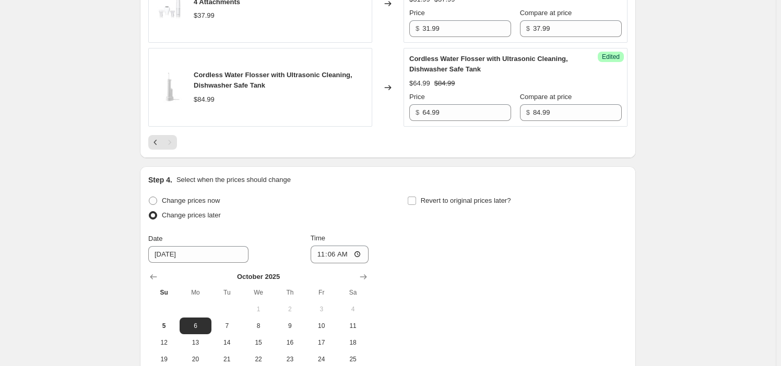
scroll to position [550, 0]
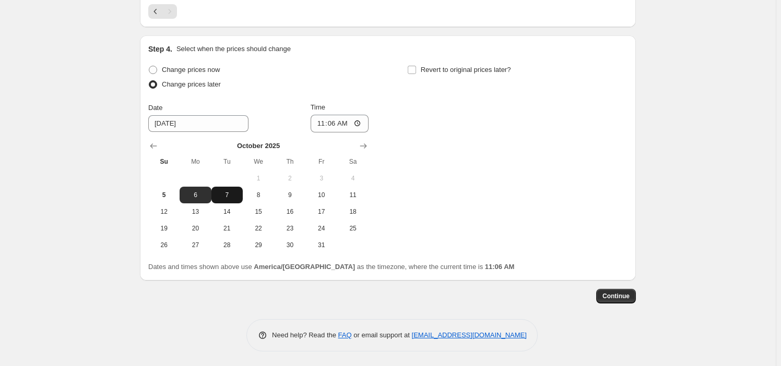
click at [223, 196] on span "7" at bounding box center [226, 195] width 23 height 8
type input "[DATE]"
click at [320, 123] on input "11:06" at bounding box center [339, 124] width 58 height 18
click at [331, 124] on input "11:06" at bounding box center [339, 124] width 58 height 18
type input "23:00"
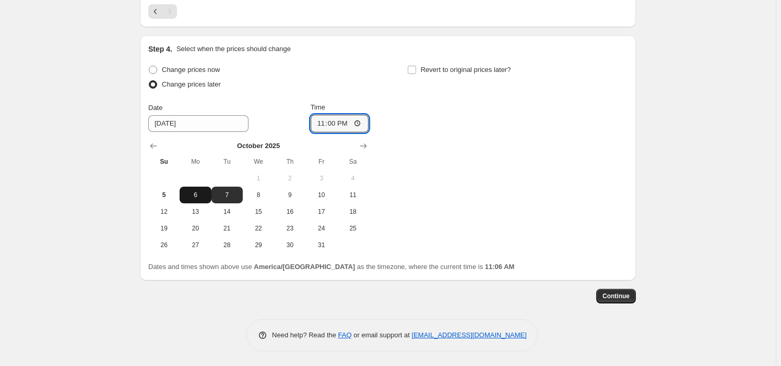
click at [197, 202] on button "6" at bounding box center [194, 195] width 31 height 17
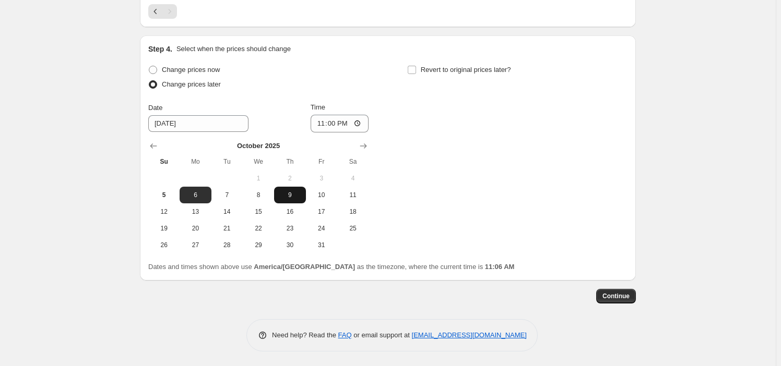
click at [298, 194] on span "9" at bounding box center [289, 195] width 23 height 8
click at [211, 193] on button "6" at bounding box center [194, 195] width 31 height 17
type input "[DATE]"
click at [425, 73] on span "Revert to original prices later?" at bounding box center [466, 70] width 90 height 10
click at [416, 73] on input "Revert to original prices later?" at bounding box center [411, 70] width 8 height 8
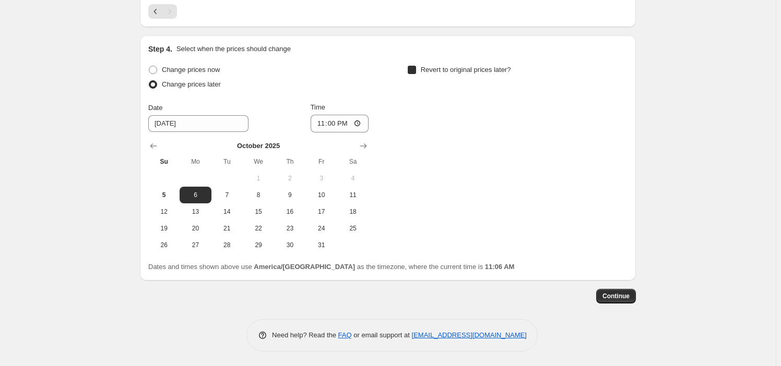
checkbox input "true"
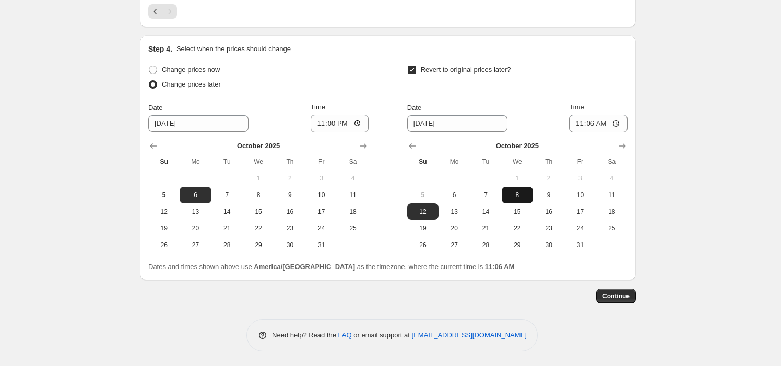
click at [520, 196] on span "8" at bounding box center [517, 195] width 23 height 8
type input "[DATE]"
click at [580, 125] on input "11:06" at bounding box center [598, 124] width 58 height 18
type input "22:59"
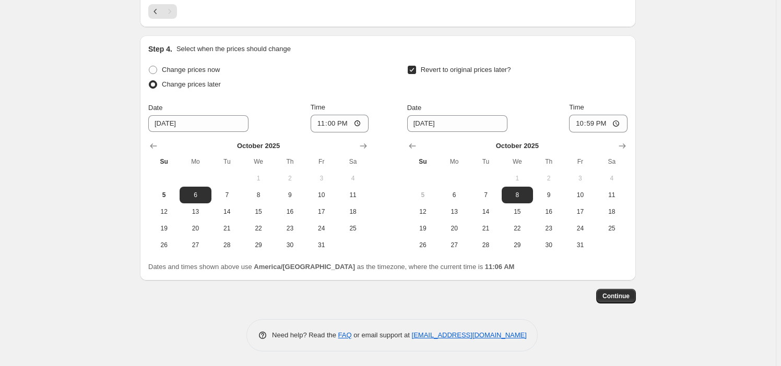
click at [636, 298] on button "Continue" at bounding box center [616, 296] width 40 height 15
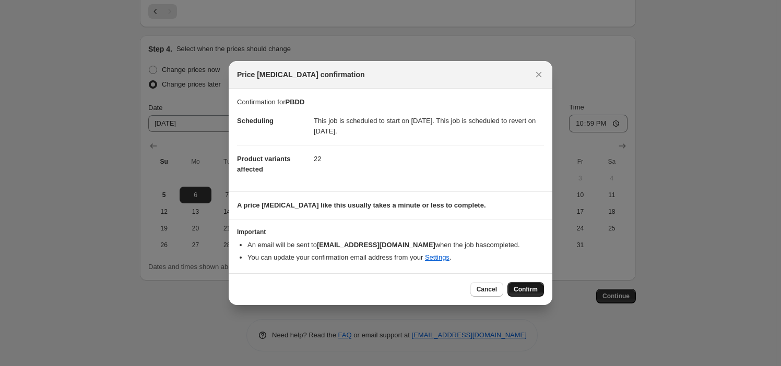
click at [537, 284] on button "Confirm" at bounding box center [525, 289] width 37 height 15
